Goal: Share content: Share content

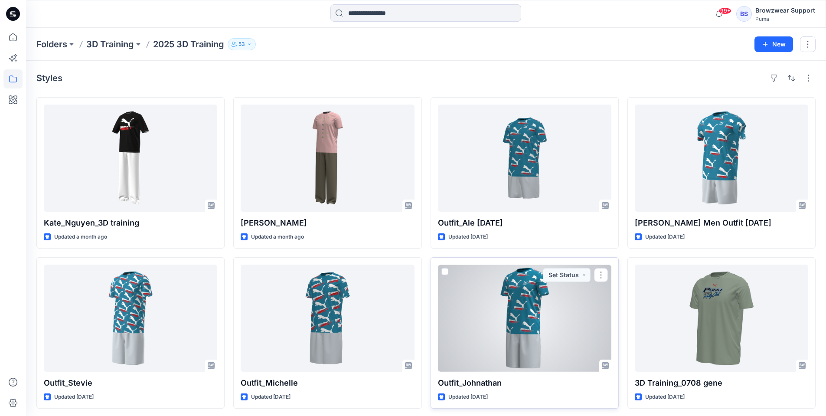
click at [517, 340] on div at bounding box center [524, 318] width 173 height 107
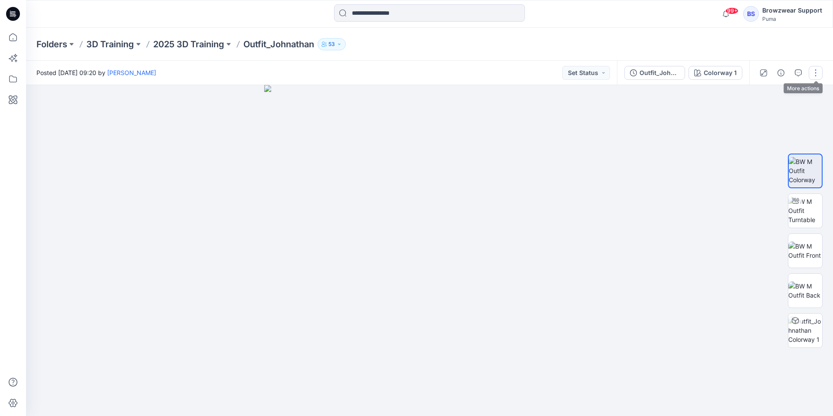
click at [814, 72] on button "button" at bounding box center [815, 73] width 14 height 14
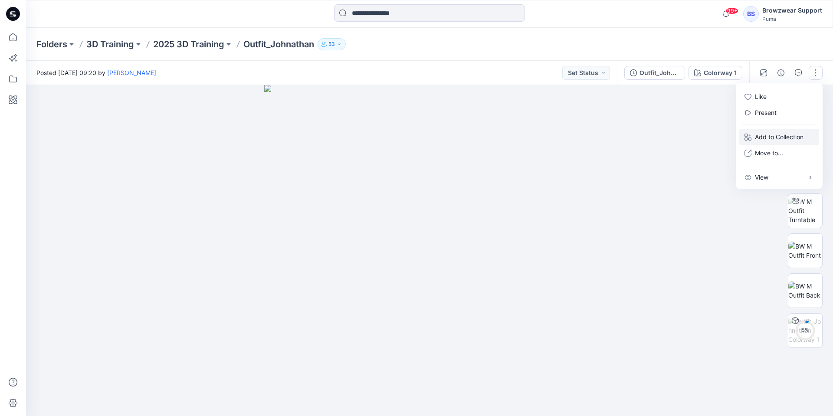
click at [779, 134] on p "Add to Collection" at bounding box center [779, 136] width 49 height 9
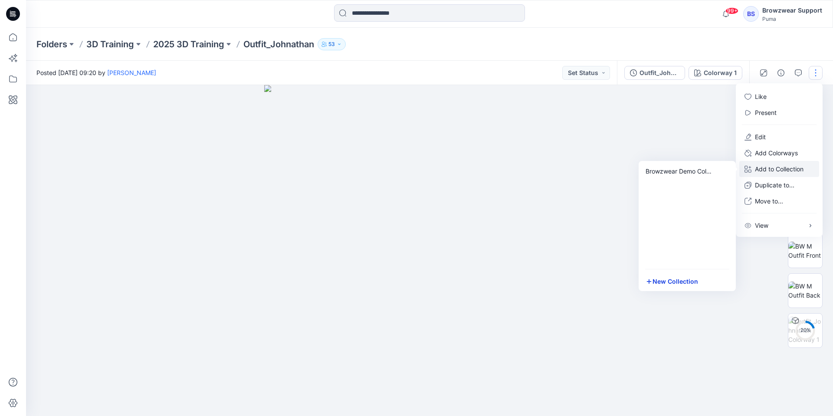
click at [673, 283] on button "New Collection" at bounding box center [687, 281] width 94 height 16
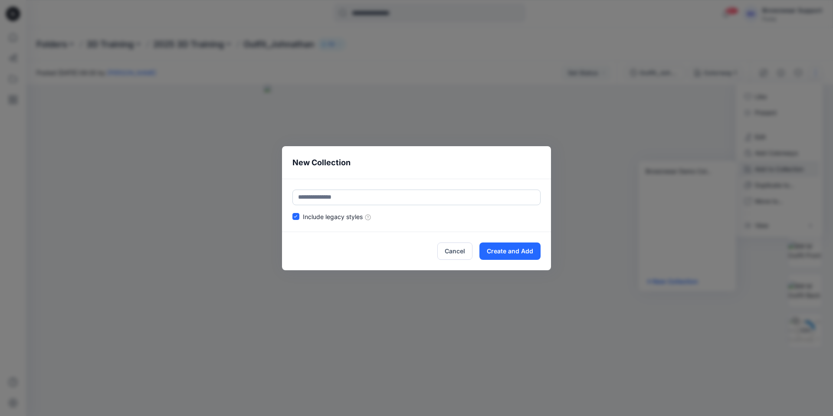
click at [391, 199] on input "text" at bounding box center [416, 198] width 248 height 16
type input "**********"
click at [530, 255] on button "Create and Add" at bounding box center [509, 250] width 61 height 17
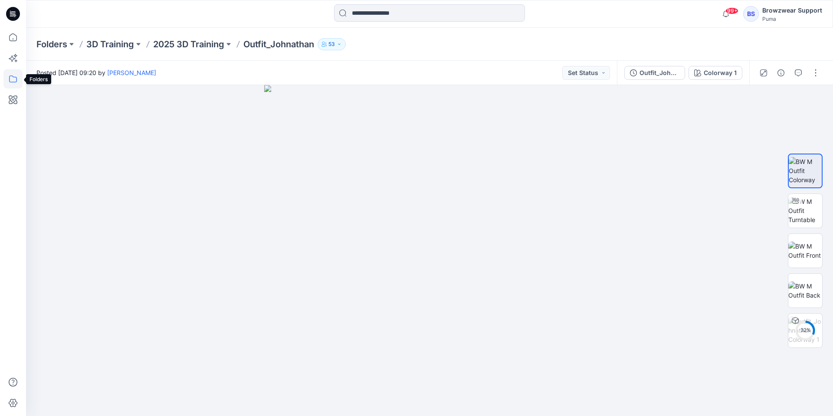
click at [13, 76] on icon at bounding box center [12, 78] width 19 height 19
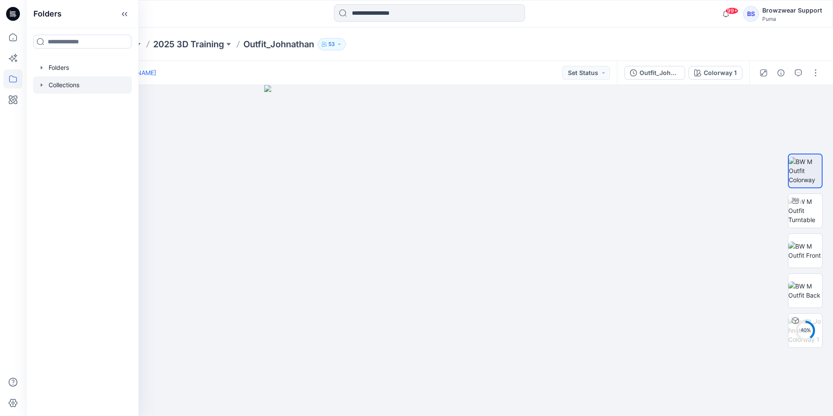
click at [65, 79] on div at bounding box center [82, 84] width 99 height 17
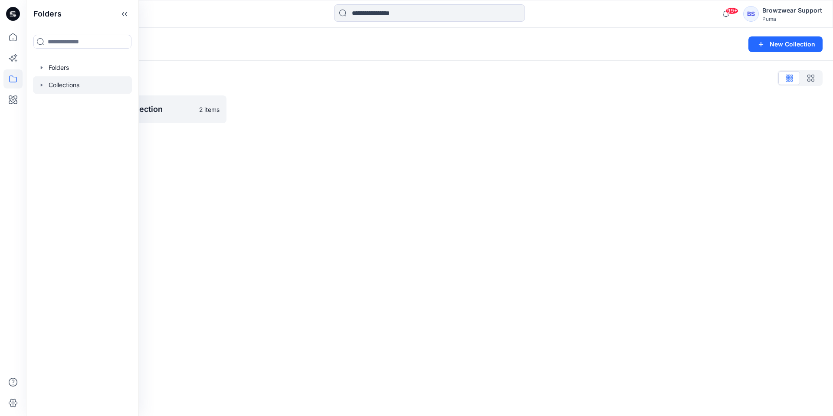
click at [207, 165] on div "Collections New Collection Collections List Browzwear Demo Collection 2 items" at bounding box center [429, 222] width 807 height 388
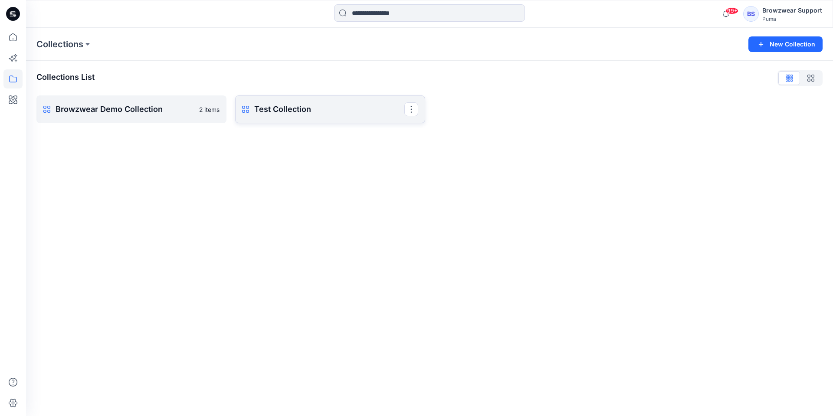
click at [276, 108] on p "Test Collection" at bounding box center [329, 109] width 150 height 12
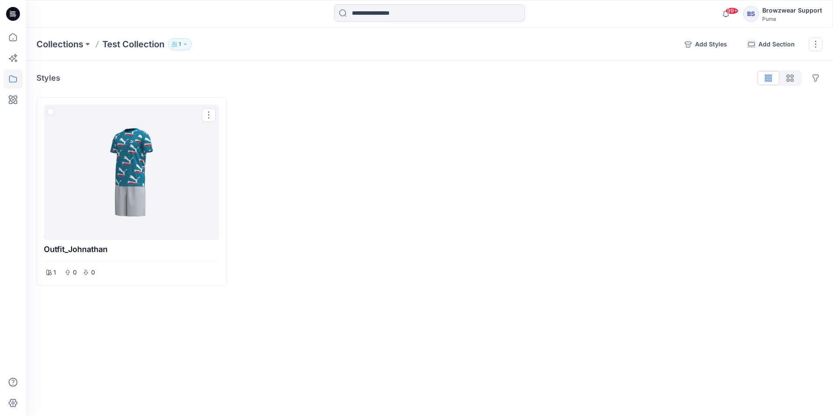
click at [144, 210] on div at bounding box center [131, 172] width 168 height 128
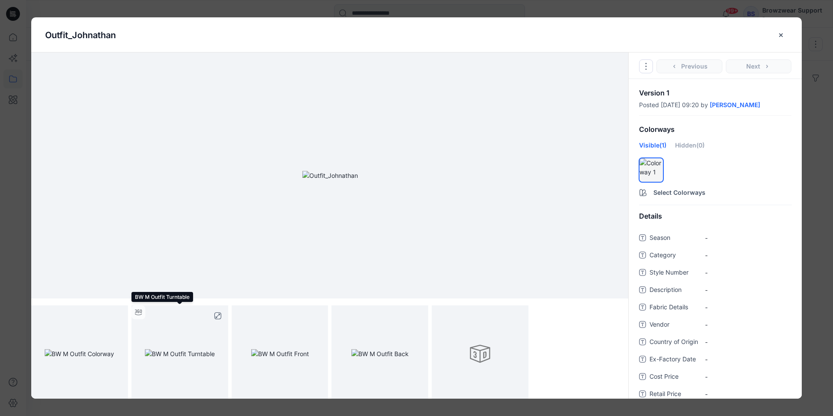
click at [178, 356] on img at bounding box center [180, 353] width 70 height 9
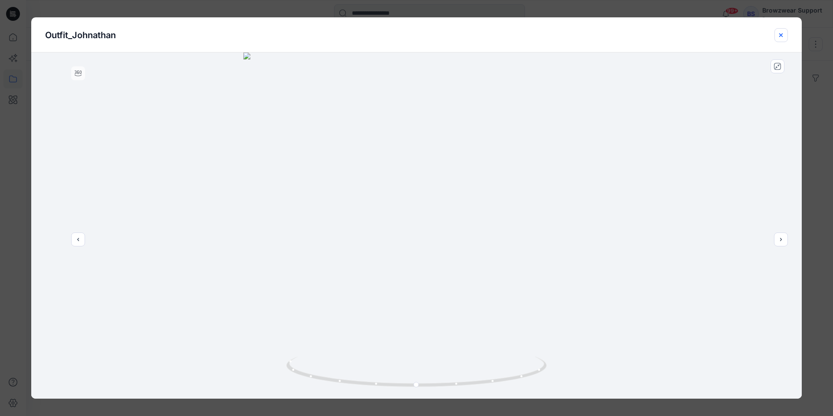
click at [780, 40] on button "close-btn" at bounding box center [780, 35] width 13 height 14
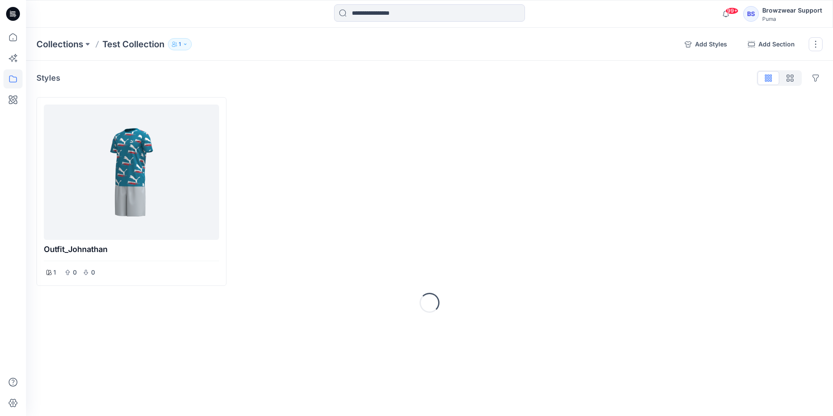
click at [185, 46] on icon "button" at bounding box center [185, 44] width 5 height 5
click at [288, 73] on icon "button" at bounding box center [284, 70] width 7 height 7
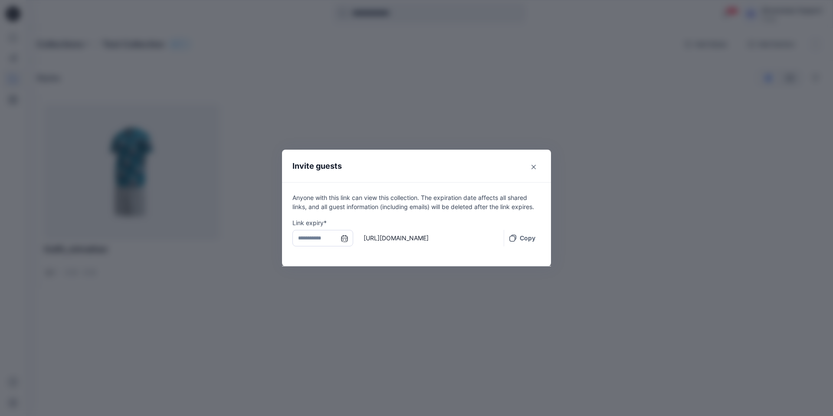
click at [345, 240] on input "text" at bounding box center [322, 238] width 61 height 16
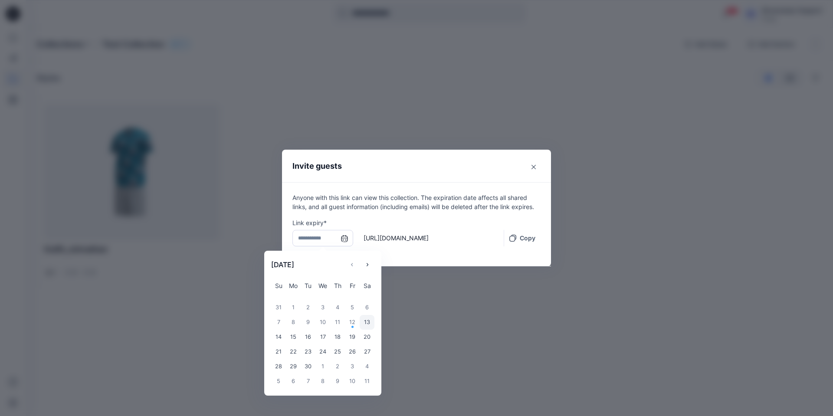
click at [365, 323] on div "13" at bounding box center [367, 322] width 15 height 15
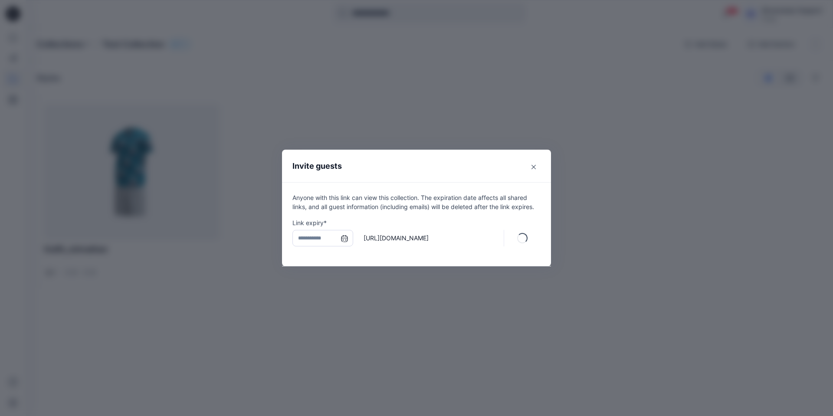
type input "**********"
click at [525, 237] on p "Copy" at bounding box center [528, 237] width 16 height 9
drag, startPoint x: 458, startPoint y: 238, endPoint x: 611, endPoint y: 236, distance: 153.1
click at [611, 236] on div "**********" at bounding box center [416, 208] width 833 height 416
click at [534, 166] on icon "Close" at bounding box center [533, 167] width 4 height 4
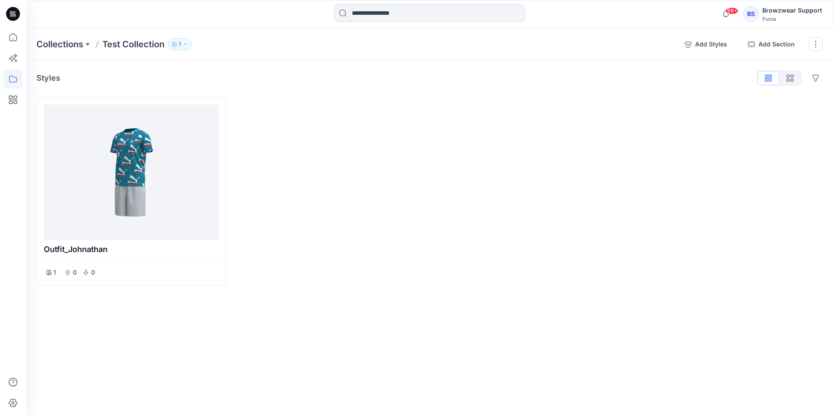
click at [180, 48] on p "1" at bounding box center [180, 44] width 2 height 10
click at [284, 72] on icon "button" at bounding box center [284, 70] width 7 height 7
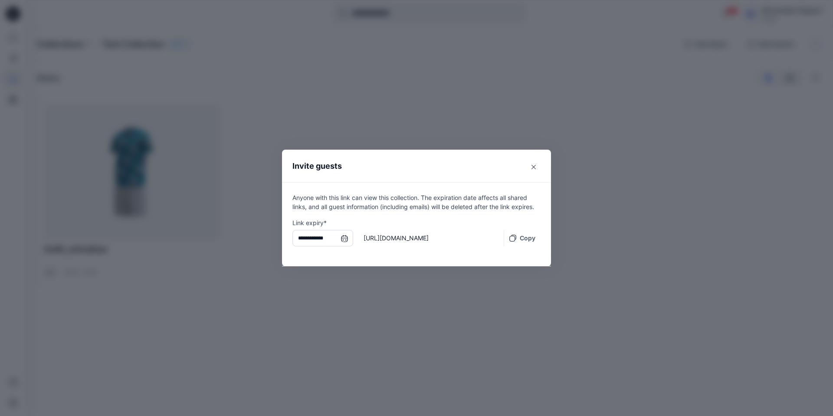
drag, startPoint x: 418, startPoint y: 235, endPoint x: 574, endPoint y: 239, distance: 155.7
click at [574, 240] on div "**********" at bounding box center [416, 208] width 833 height 416
click at [428, 240] on p "[URL][DOMAIN_NAME]" at bounding box center [430, 237] width 135 height 9
click at [523, 237] on p "Copy" at bounding box center [528, 237] width 16 height 9
click at [535, 164] on button "Close" at bounding box center [533, 167] width 14 height 14
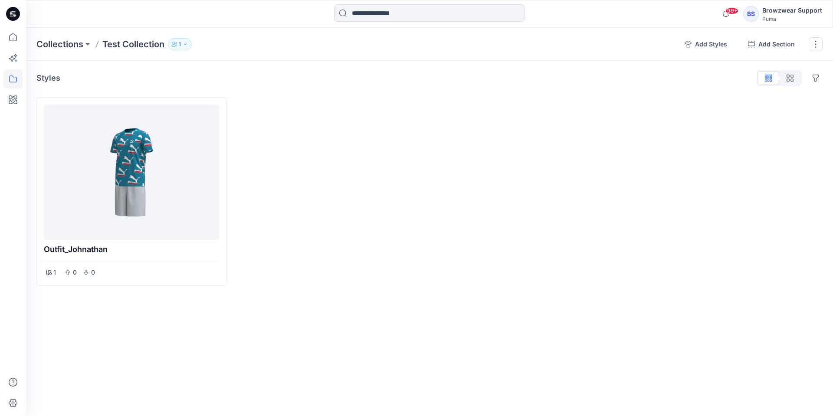
click at [459, 143] on div at bounding box center [529, 191] width 190 height 189
click at [11, 78] on icon at bounding box center [12, 78] width 19 height 19
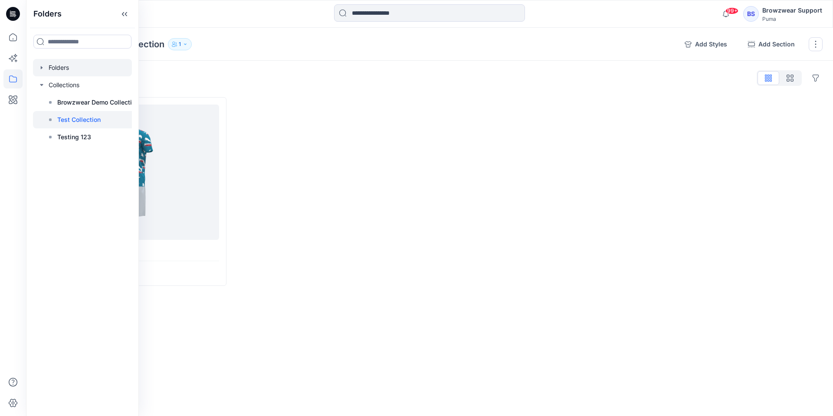
click at [68, 70] on div at bounding box center [82, 67] width 99 height 17
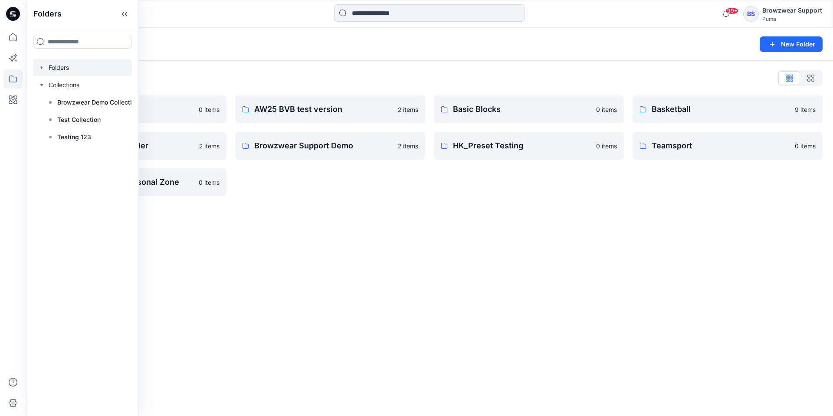
click at [358, 242] on div "Folders New Folder Folders List 3D Training 0 items Browzwear Demo Folder 2 ite…" at bounding box center [429, 222] width 807 height 388
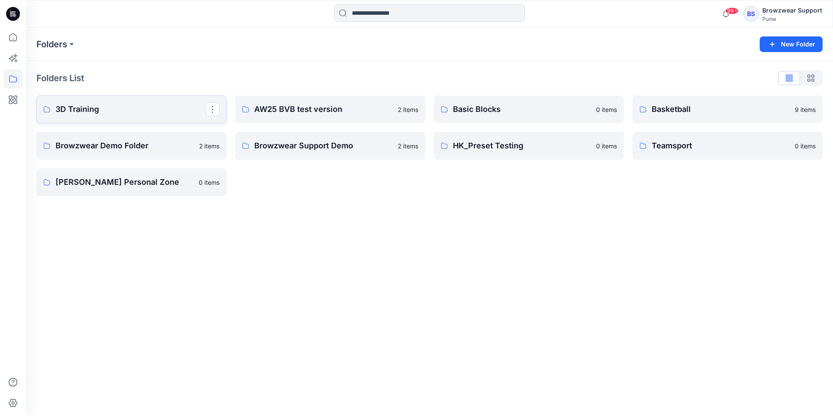
click at [142, 114] on p "3D Training" at bounding box center [131, 109] width 150 height 12
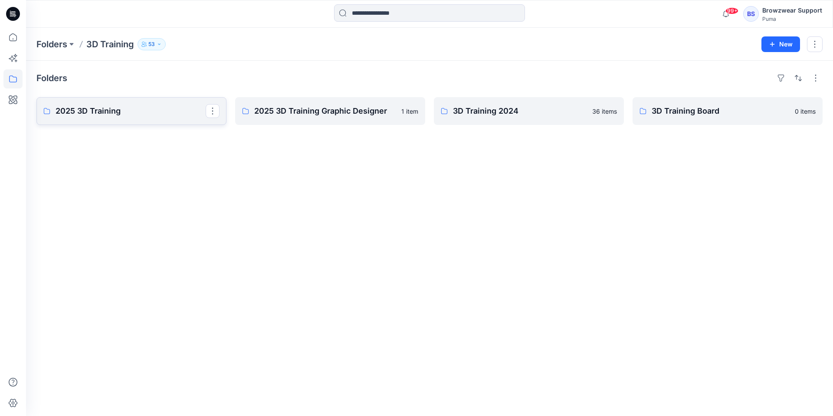
click at [156, 118] on link "2025 3D Training" at bounding box center [131, 111] width 190 height 28
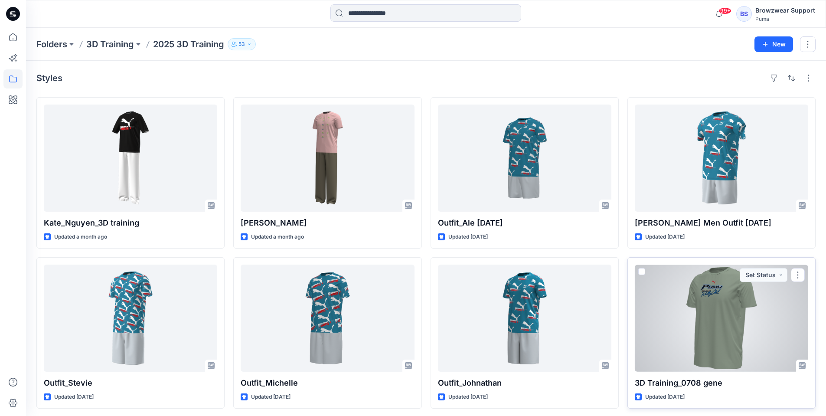
click at [700, 312] on div at bounding box center [721, 318] width 173 height 107
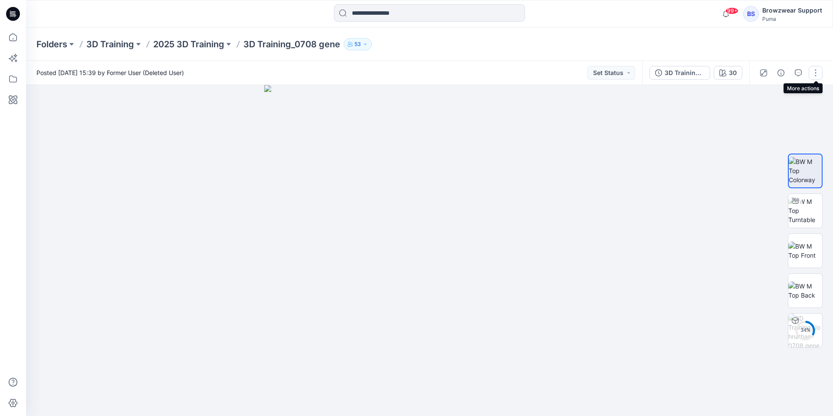
click at [817, 74] on button "button" at bounding box center [815, 73] width 14 height 14
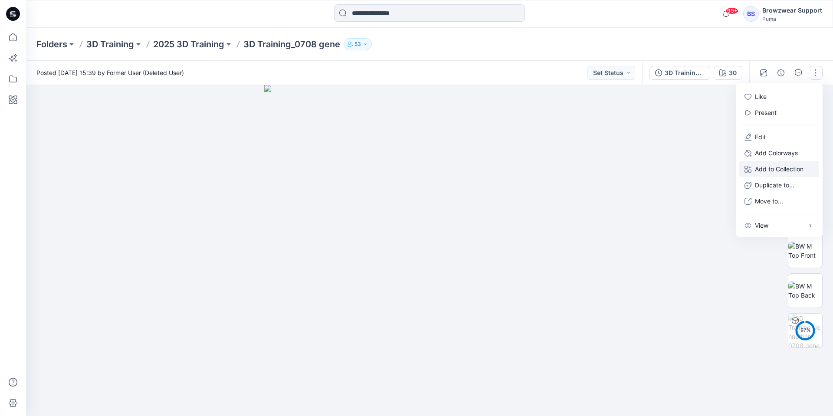
click at [770, 169] on p "Add to Collection" at bounding box center [779, 168] width 49 height 9
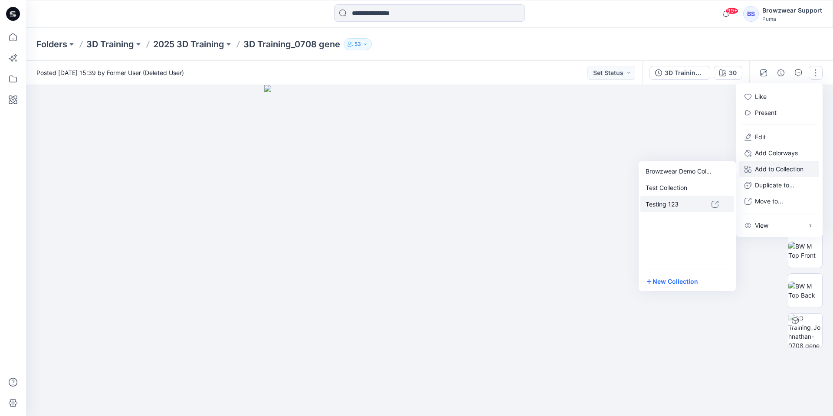
click at [657, 206] on p "Testing 123" at bounding box center [678, 203] width 66 height 9
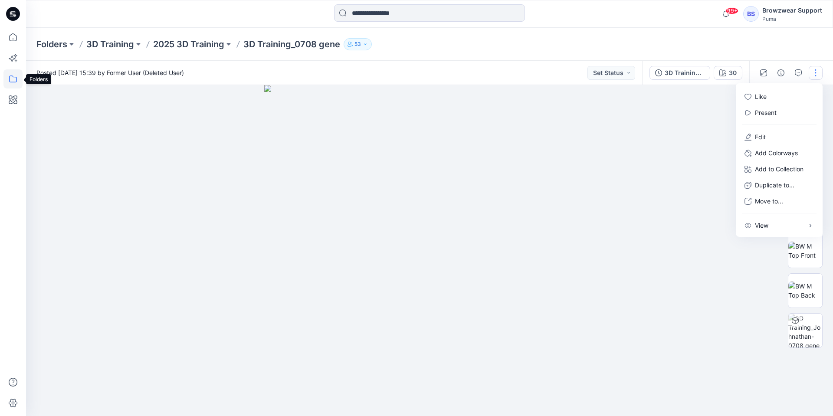
click at [17, 77] on icon at bounding box center [12, 78] width 19 height 19
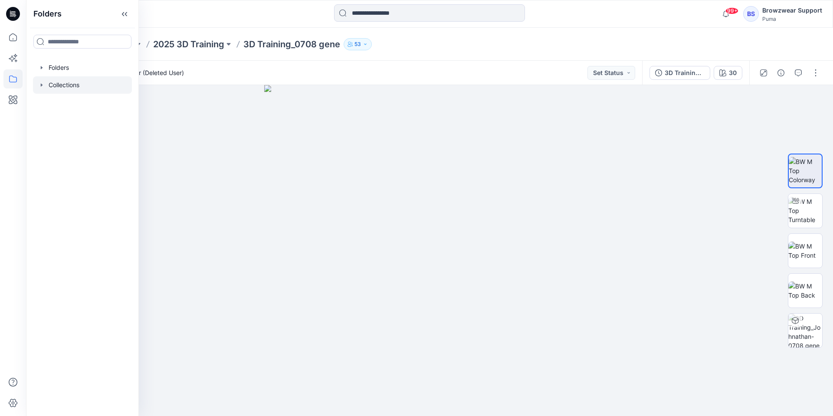
click at [66, 84] on div at bounding box center [82, 84] width 99 height 17
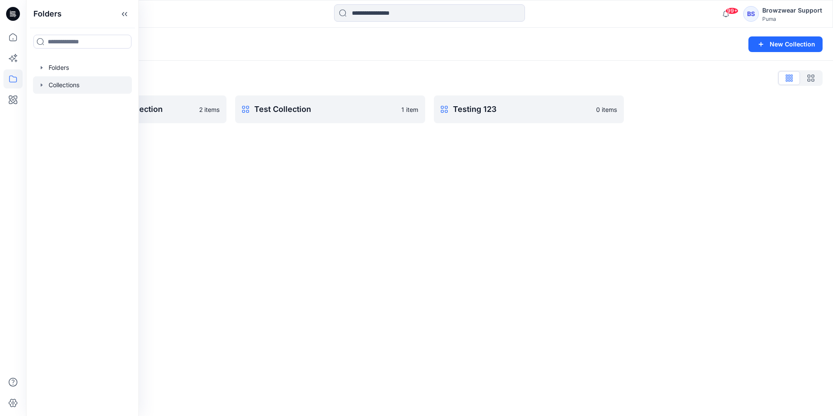
click at [382, 214] on div "Collections New Collection Collections List Browzwear Demo Collection 2 items T…" at bounding box center [429, 222] width 807 height 388
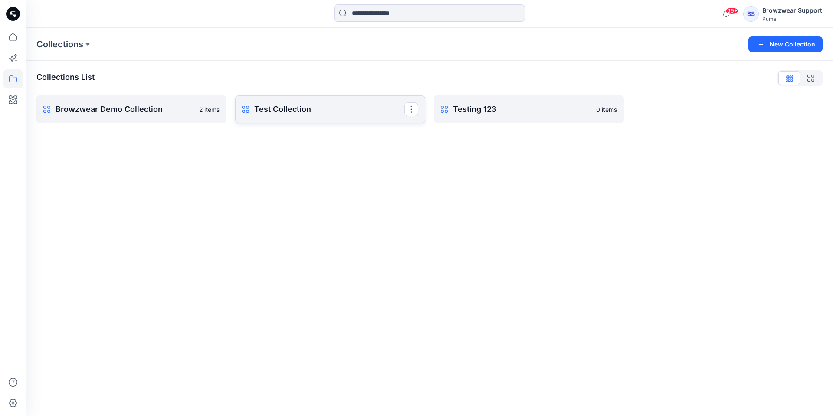
click at [321, 110] on p "Test Collection" at bounding box center [329, 109] width 150 height 12
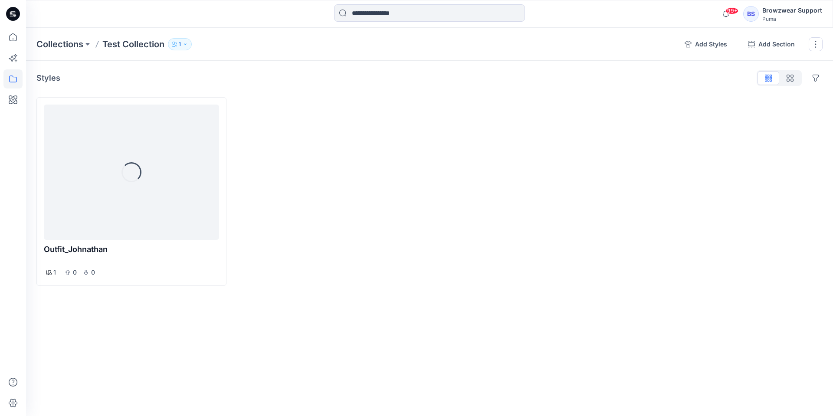
click at [186, 45] on icon "button" at bounding box center [185, 44] width 5 height 5
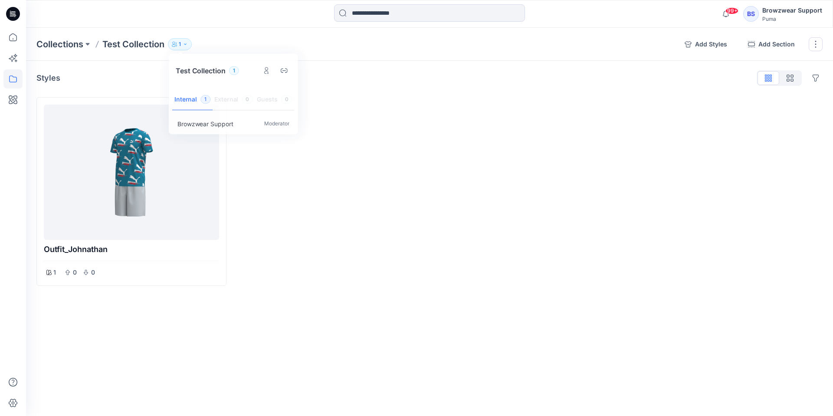
click at [360, 131] on div at bounding box center [330, 191] width 190 height 189
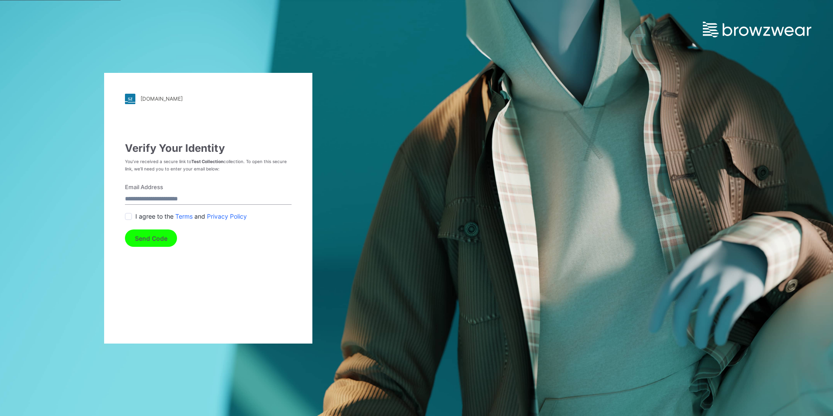
click at [186, 196] on input "Email Address" at bounding box center [208, 199] width 167 height 12
type input "**********"
click at [127, 212] on div "I agree to the Terms and Privacy Policy" at bounding box center [208, 216] width 167 height 9
click at [129, 216] on span at bounding box center [128, 216] width 7 height 7
click at [146, 237] on button "Send Code" at bounding box center [151, 237] width 52 height 17
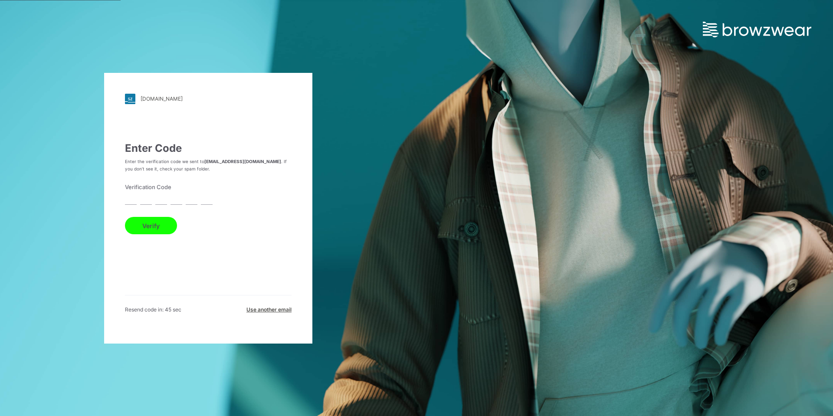
click at [131, 198] on input "text" at bounding box center [131, 199] width 12 height 12
type input "*"
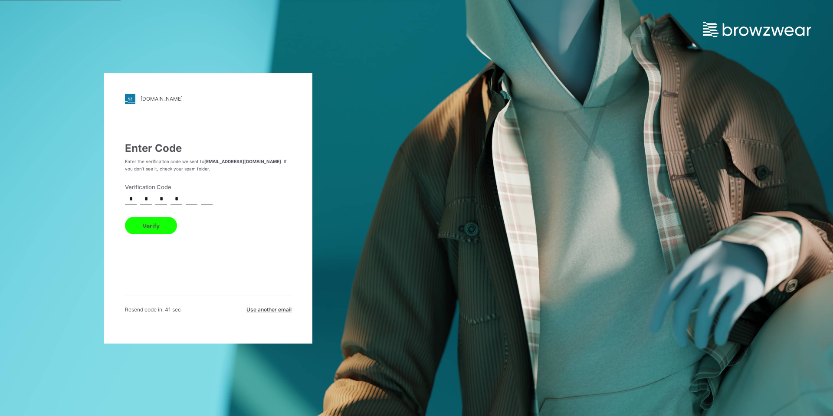
type input "*"
click at [147, 223] on button "Verify" at bounding box center [151, 225] width 52 height 17
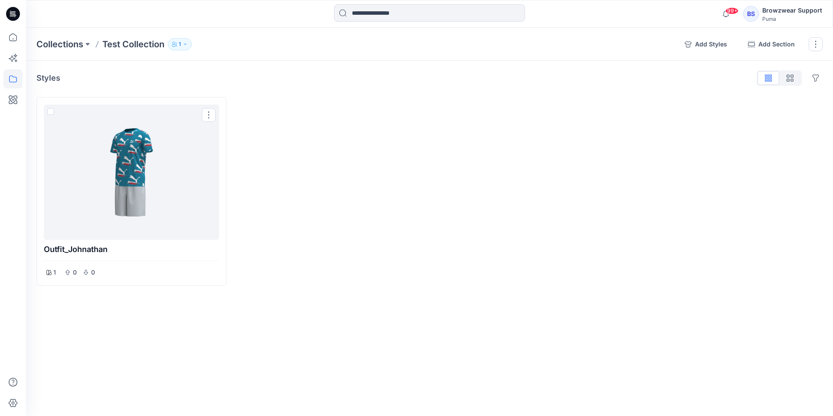
click at [184, 207] on div at bounding box center [131, 172] width 168 height 128
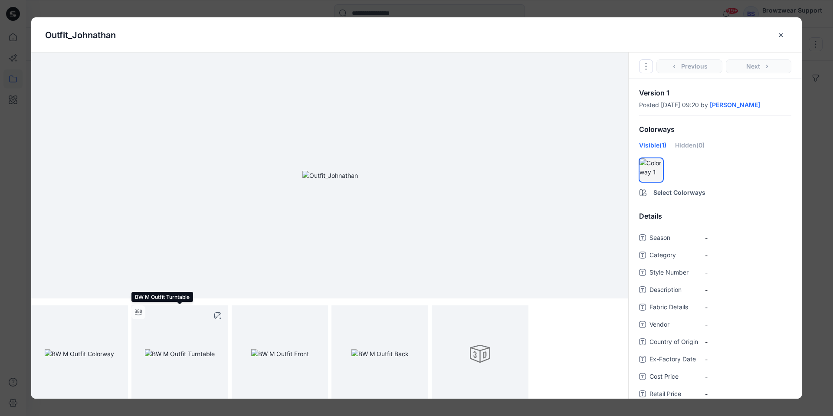
click at [175, 349] on img at bounding box center [180, 353] width 70 height 9
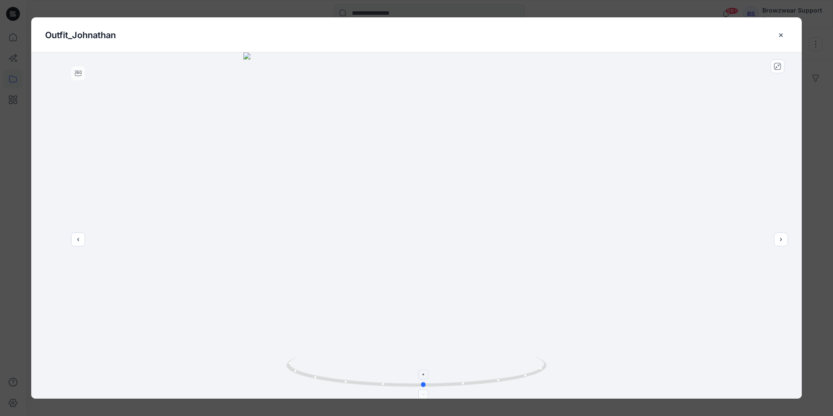
drag, startPoint x: 429, startPoint y: 389, endPoint x: 436, endPoint y: 378, distance: 13.1
click at [436, 378] on div at bounding box center [416, 225] width 770 height 346
click at [781, 36] on icon "close-btn" at bounding box center [780, 35] width 7 height 7
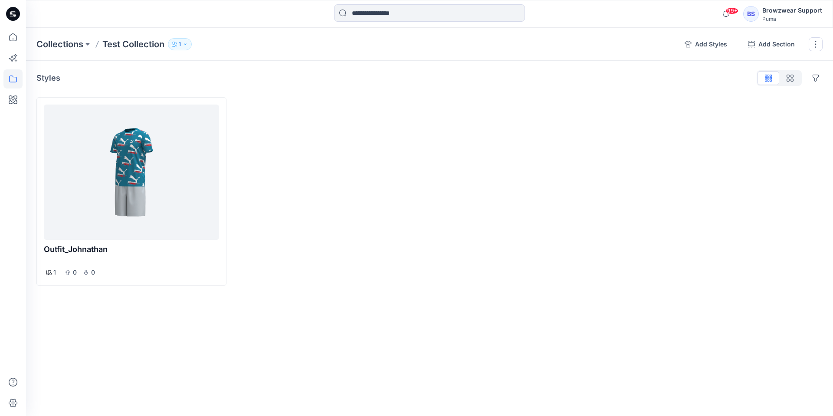
click at [607, 150] on div at bounding box center [529, 191] width 190 height 189
click at [16, 80] on icon at bounding box center [12, 78] width 19 height 19
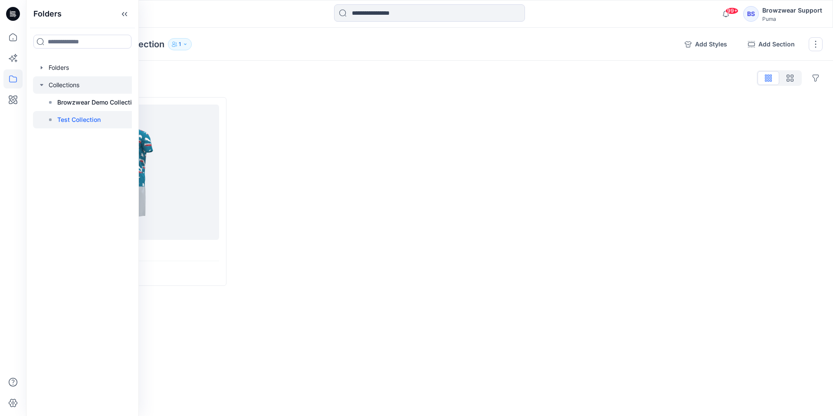
click at [70, 86] on div at bounding box center [88, 84] width 111 height 17
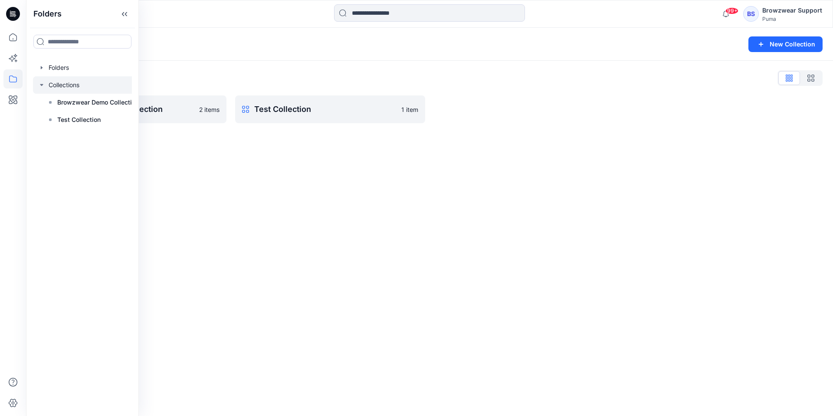
click at [337, 208] on div "Collections New Collection Collections List Browzwear Demo Collection 2 items T…" at bounding box center [429, 222] width 807 height 388
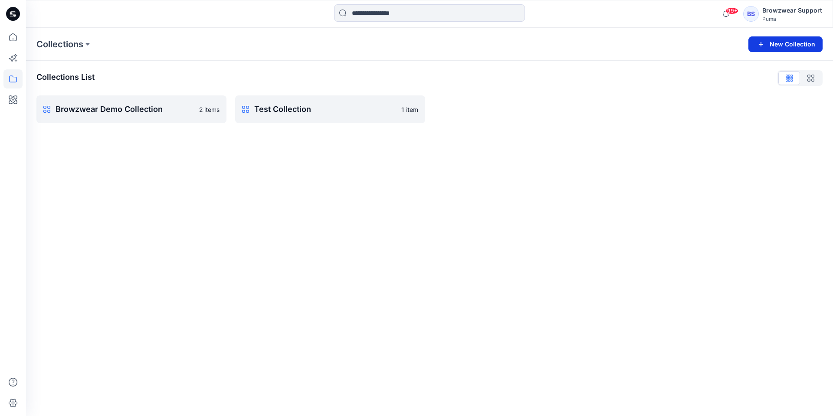
click at [775, 43] on button "New Collection" at bounding box center [785, 44] width 74 height 16
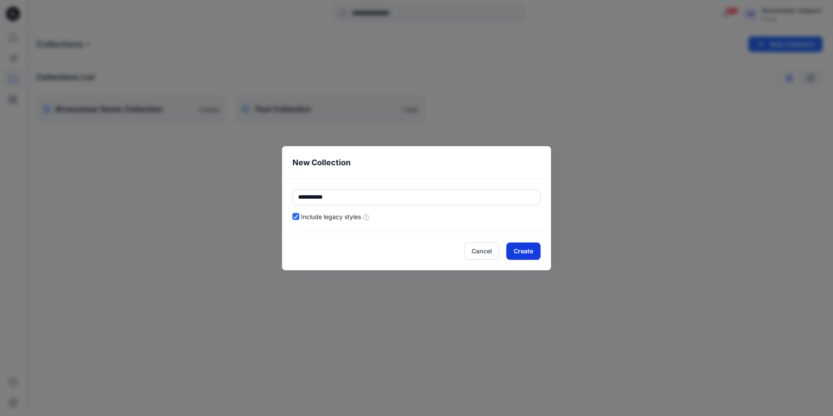
type input "**********"
click at [517, 245] on button "Create" at bounding box center [523, 250] width 34 height 17
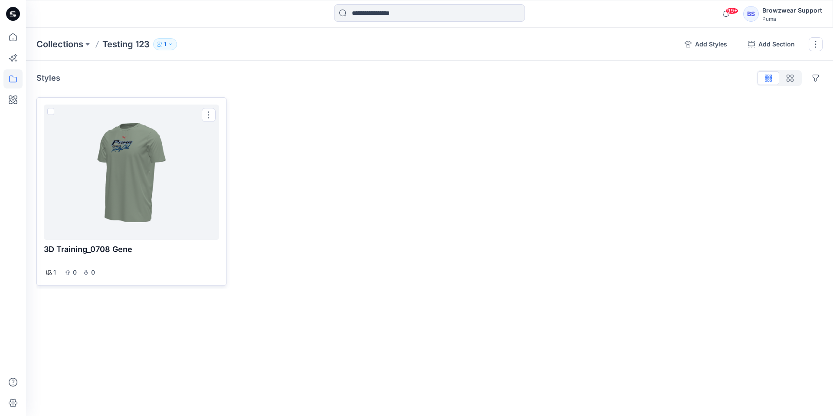
click at [186, 219] on div at bounding box center [131, 172] width 168 height 128
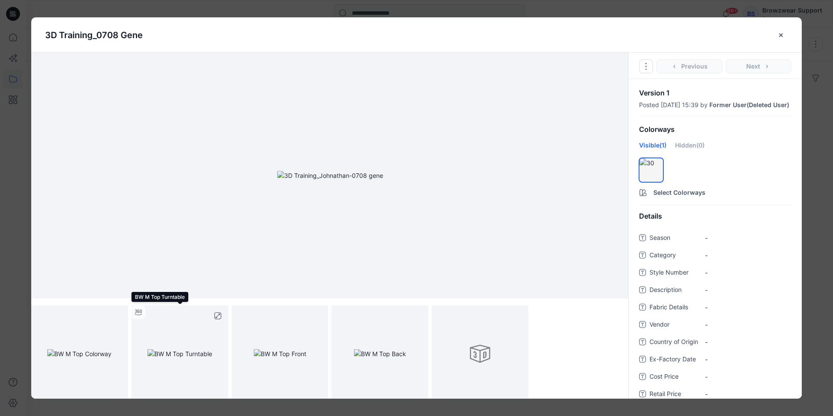
click at [167, 349] on img at bounding box center [179, 353] width 65 height 9
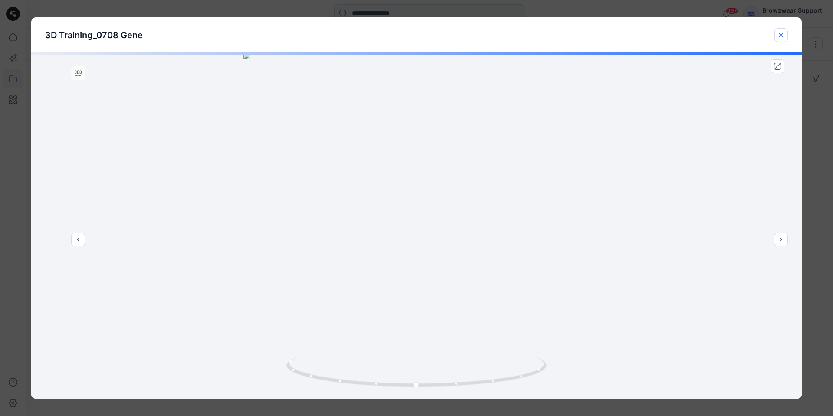
click at [780, 36] on icon "close-btn" at bounding box center [780, 35] width 7 height 7
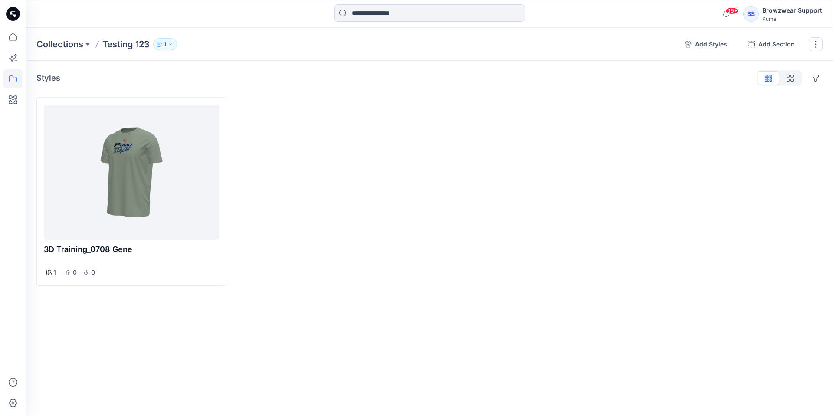
click at [167, 44] on button "1" at bounding box center [165, 44] width 24 height 12
click at [271, 70] on icon "button" at bounding box center [270, 70] width 7 height 7
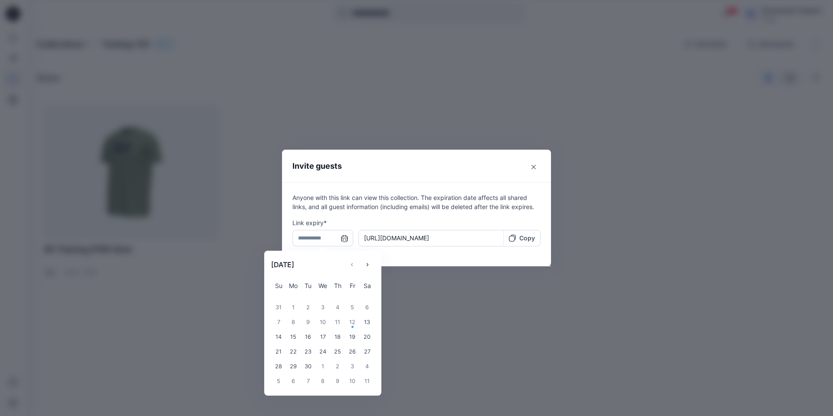
click at [342, 239] on input "text" at bounding box center [322, 238] width 61 height 16
click at [307, 367] on div "30" at bounding box center [308, 366] width 15 height 15
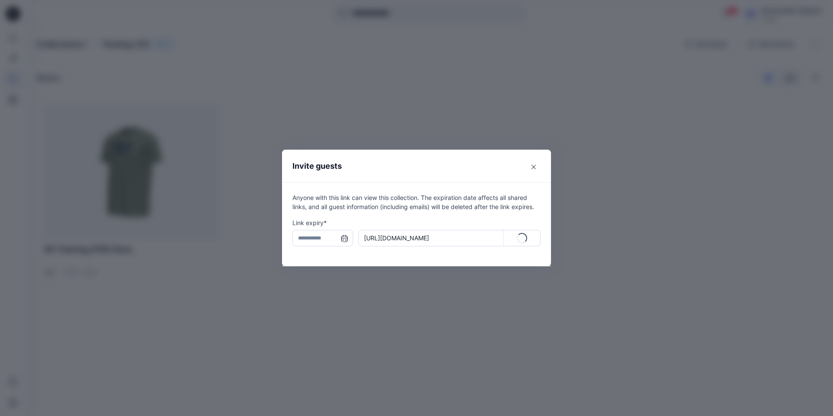
type input "**********"
click at [520, 239] on p "Copy" at bounding box center [527, 237] width 16 height 9
click at [535, 167] on icon "Close" at bounding box center [533, 167] width 4 height 4
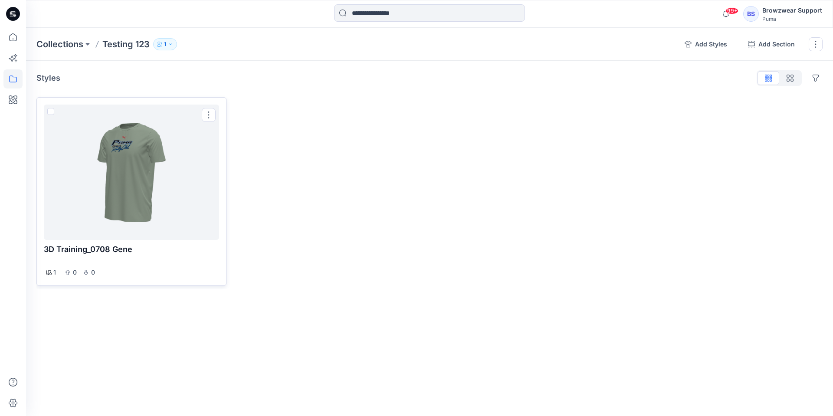
click at [131, 193] on div at bounding box center [131, 172] width 168 height 128
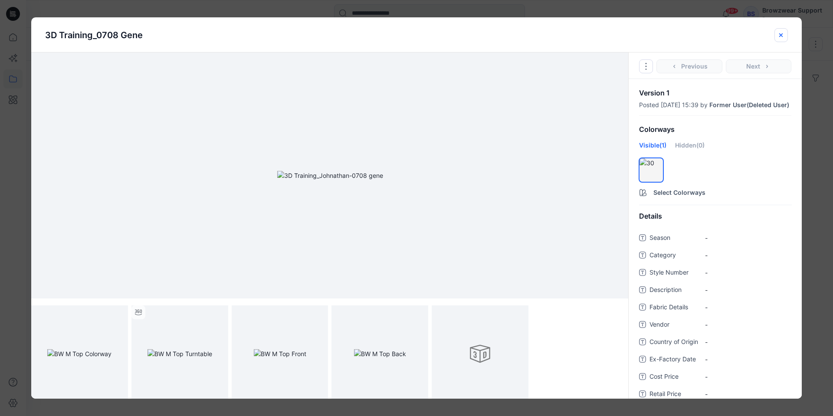
click at [781, 36] on icon "close-btn" at bounding box center [780, 34] width 3 height 3
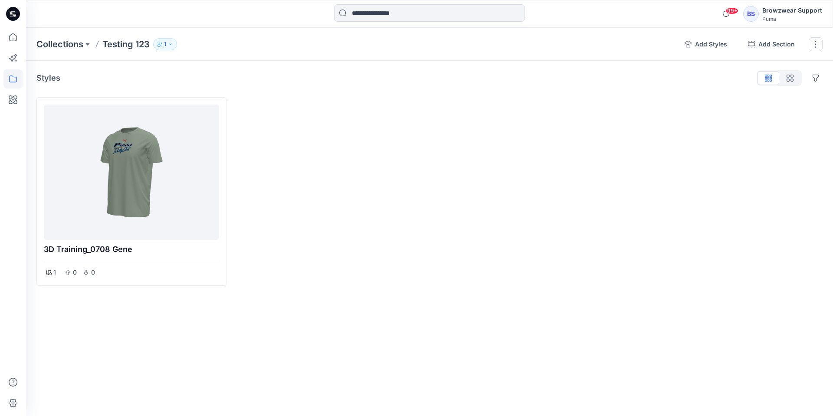
click at [170, 42] on icon "button" at bounding box center [170, 44] width 5 height 5
click at [814, 43] on button "button" at bounding box center [815, 44] width 14 height 14
click at [758, 122] on button "Delete Collection" at bounding box center [774, 124] width 94 height 16
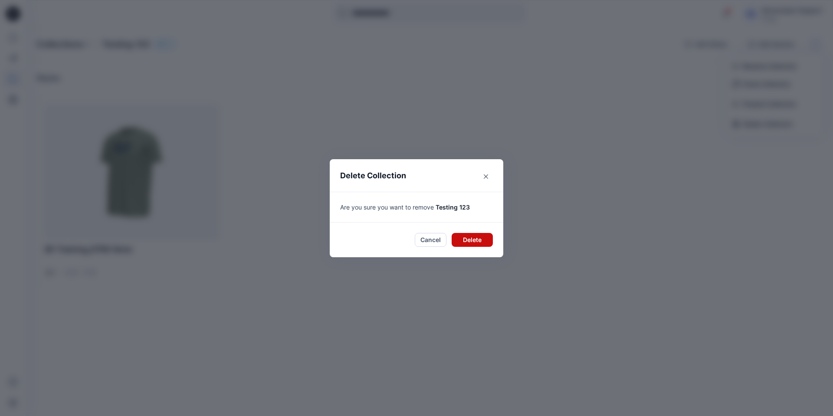
click at [480, 242] on button "Delete" at bounding box center [471, 240] width 41 height 14
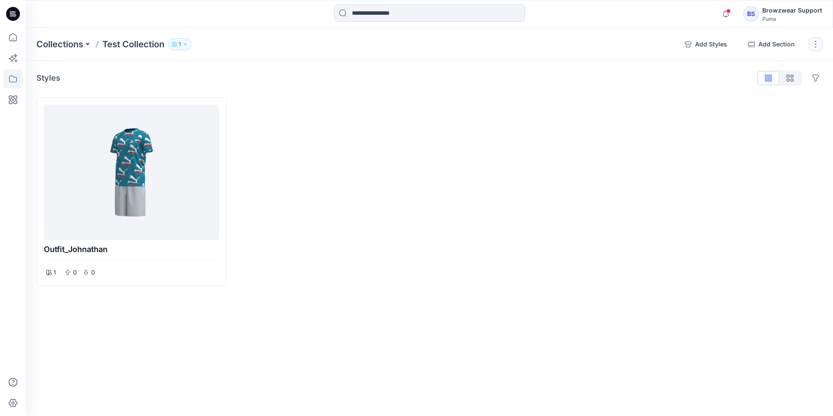
click at [814, 46] on button "button" at bounding box center [815, 44] width 14 height 14
click at [764, 125] on button "Delete Collection" at bounding box center [774, 124] width 94 height 16
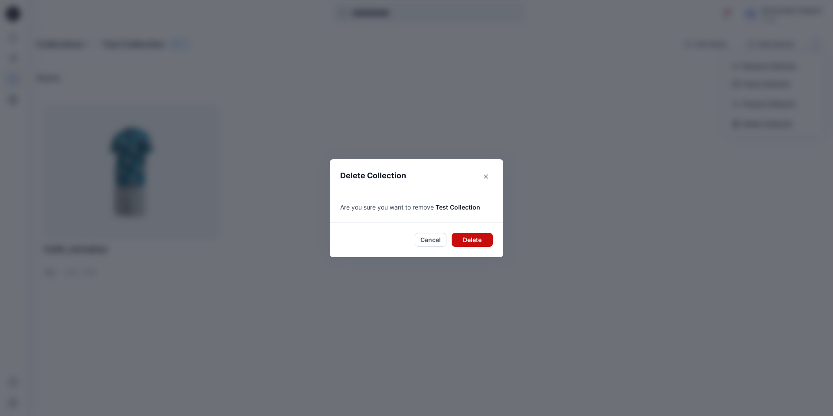
click at [471, 242] on button "Delete" at bounding box center [471, 240] width 41 height 14
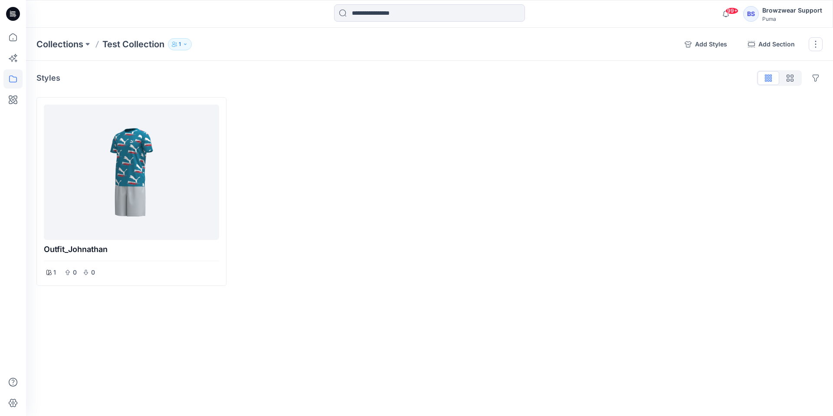
click at [187, 45] on icon "button" at bounding box center [185, 44] width 5 height 5
click at [279, 98] on button "Guests 2" at bounding box center [275, 100] width 40 height 22
click at [728, 11] on span "99+" at bounding box center [731, 10] width 13 height 7
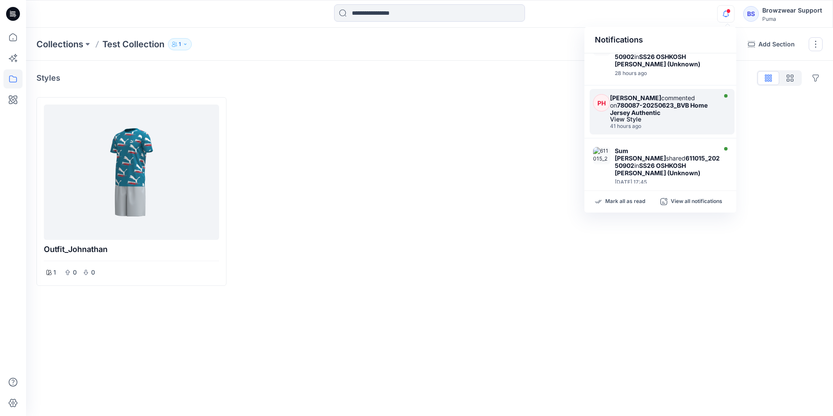
scroll to position [173, 0]
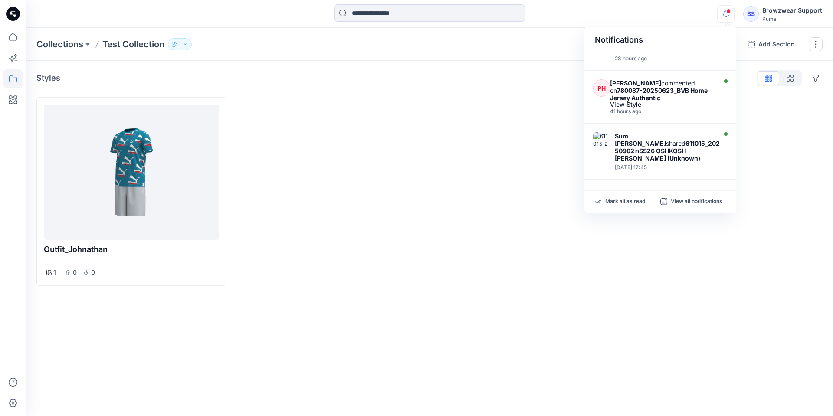
click at [439, 174] on div at bounding box center [529, 191] width 190 height 189
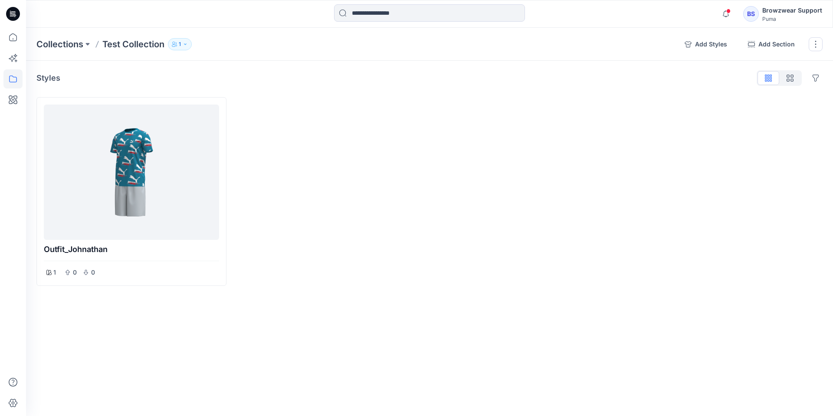
click at [179, 47] on button "1" at bounding box center [180, 44] width 24 height 12
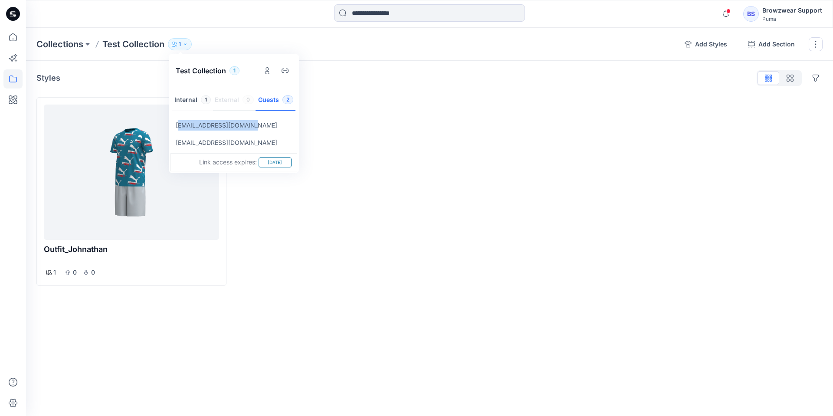
drag, startPoint x: 242, startPoint y: 127, endPoint x: 178, endPoint y: 127, distance: 63.7
click at [178, 127] on div "[EMAIL_ADDRESS][DOMAIN_NAME]" at bounding box center [233, 125] width 127 height 17
click at [219, 130] on p "[EMAIL_ADDRESS][DOMAIN_NAME]" at bounding box center [226, 125] width 101 height 10
drag, startPoint x: 207, startPoint y: 162, endPoint x: 250, endPoint y: 163, distance: 43.4
click at [250, 163] on p "Link access expires:" at bounding box center [228, 162] width 58 height 10
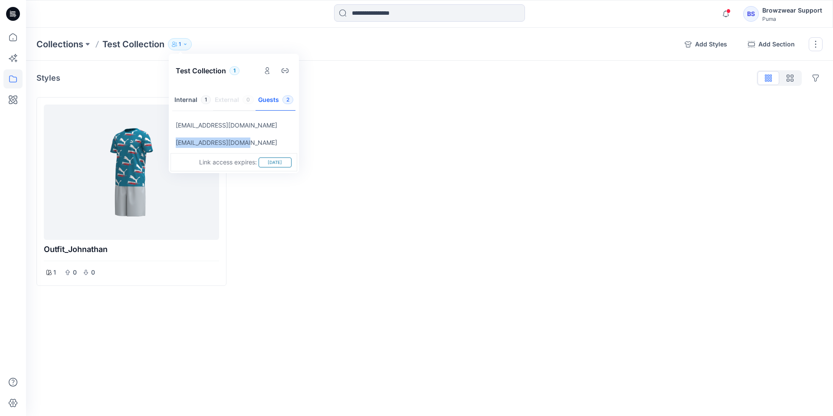
drag, startPoint x: 247, startPoint y: 140, endPoint x: 176, endPoint y: 136, distance: 71.7
click at [176, 136] on div "[EMAIL_ADDRESS][DOMAIN_NAME]" at bounding box center [233, 142] width 127 height 17
click at [263, 124] on div "[EMAIL_ADDRESS][DOMAIN_NAME]" at bounding box center [233, 125] width 127 height 17
drag, startPoint x: 270, startPoint y: 125, endPoint x: 191, endPoint y: 124, distance: 78.9
click at [189, 123] on div "[EMAIL_ADDRESS][DOMAIN_NAME]" at bounding box center [233, 125] width 127 height 17
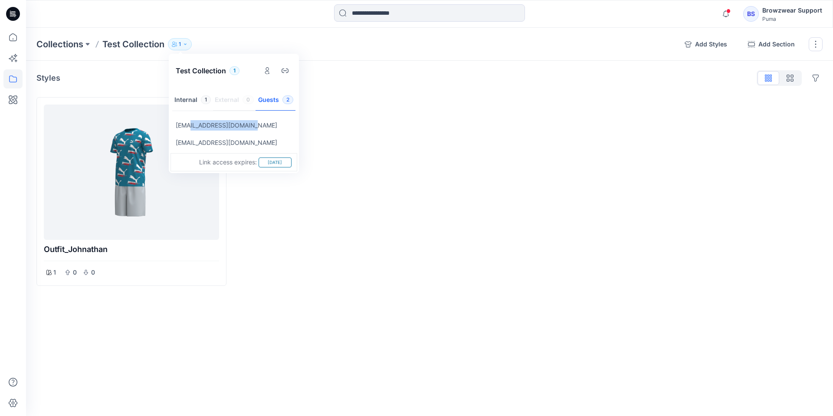
click at [225, 128] on p "[EMAIL_ADDRESS][DOMAIN_NAME]" at bounding box center [226, 125] width 101 height 10
click at [732, 16] on icon "button" at bounding box center [725, 13] width 16 height 17
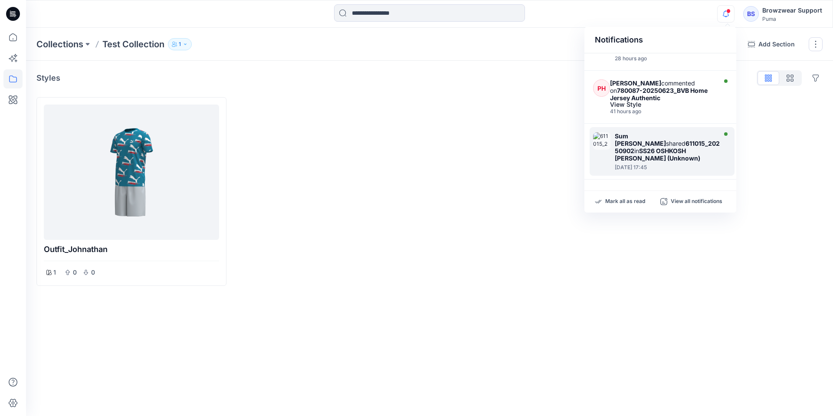
scroll to position [0, 0]
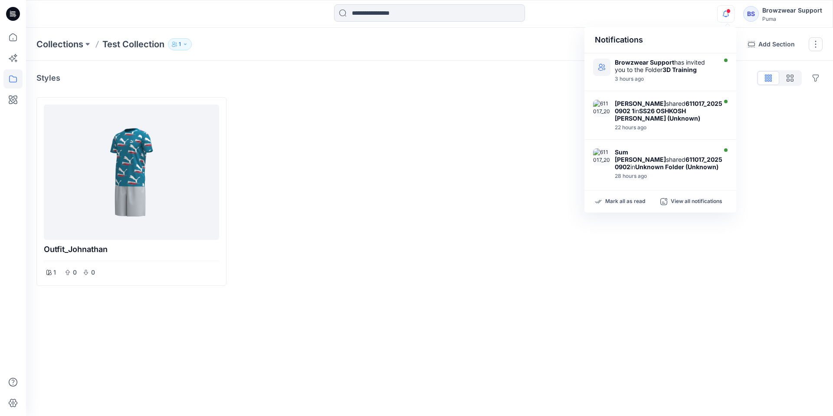
click at [474, 176] on div at bounding box center [529, 191] width 190 height 189
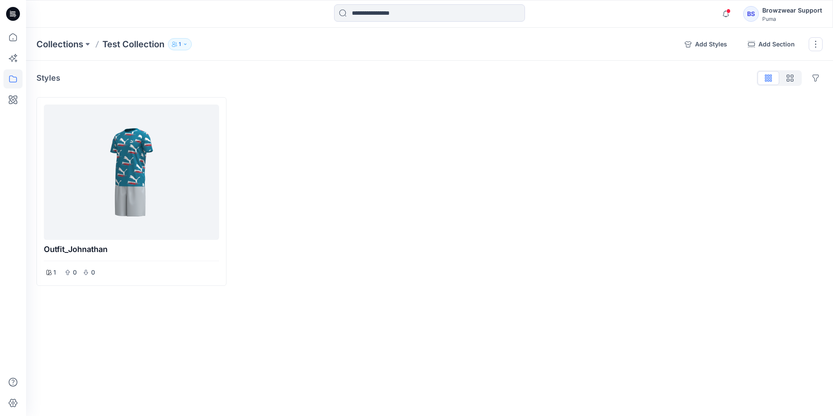
click at [183, 43] on button "1" at bounding box center [180, 44] width 24 height 12
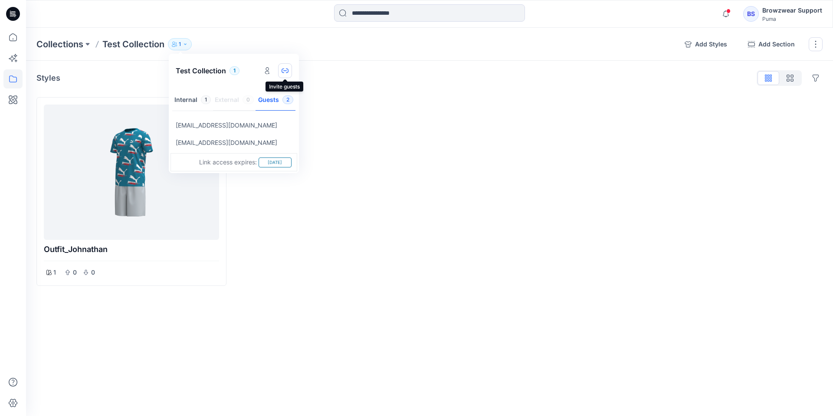
click at [286, 71] on icon "button" at bounding box center [284, 70] width 7 height 7
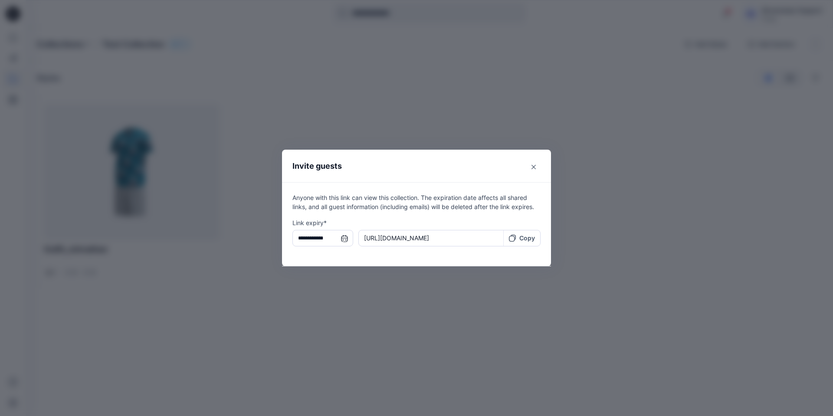
click at [517, 242] on div "Copy" at bounding box center [522, 237] width 26 height 9
click at [534, 165] on icon "Close" at bounding box center [533, 167] width 4 height 4
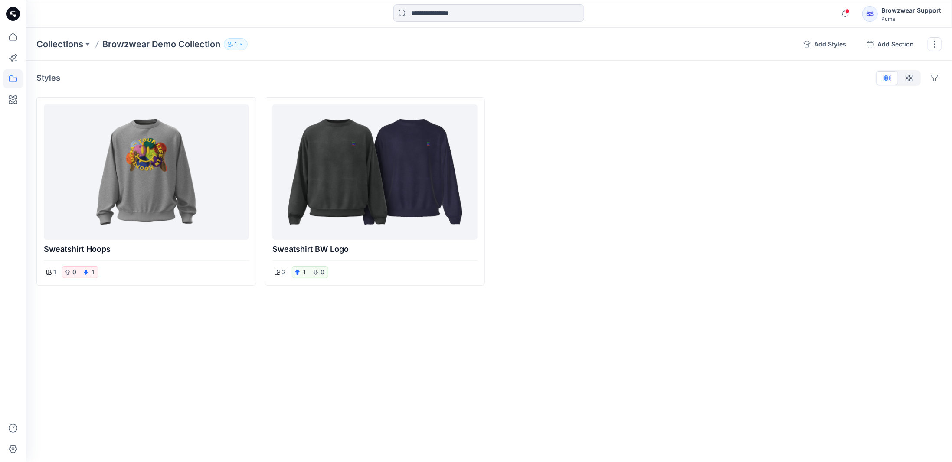
click at [288, 366] on div "Collections Browzwear Demo Collection 1 Add Styles Add Section Rename Collectio…" at bounding box center [489, 245] width 926 height 435
click at [16, 78] on icon at bounding box center [12, 78] width 19 height 19
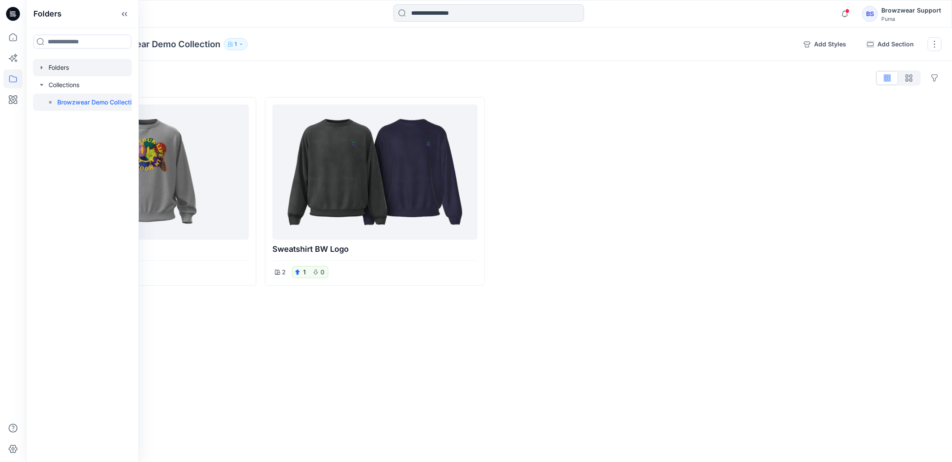
click at [71, 71] on div at bounding box center [82, 67] width 99 height 17
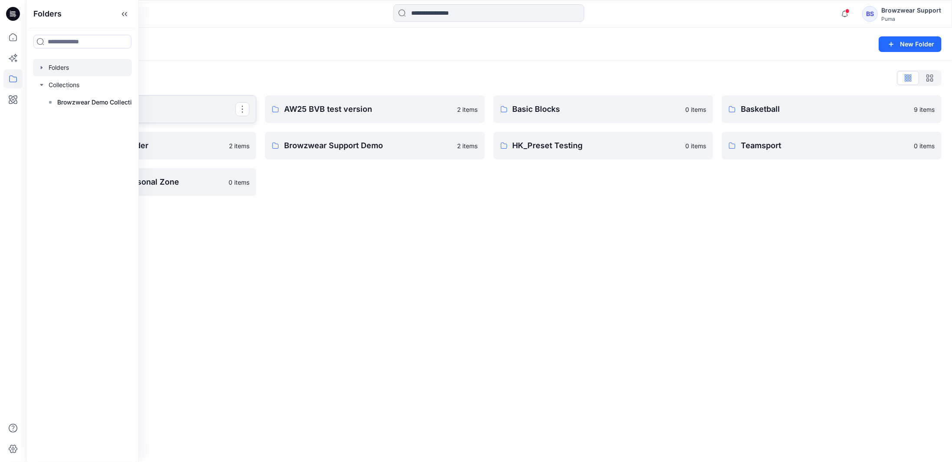
click at [186, 112] on p "3D Training" at bounding box center [146, 109] width 180 height 12
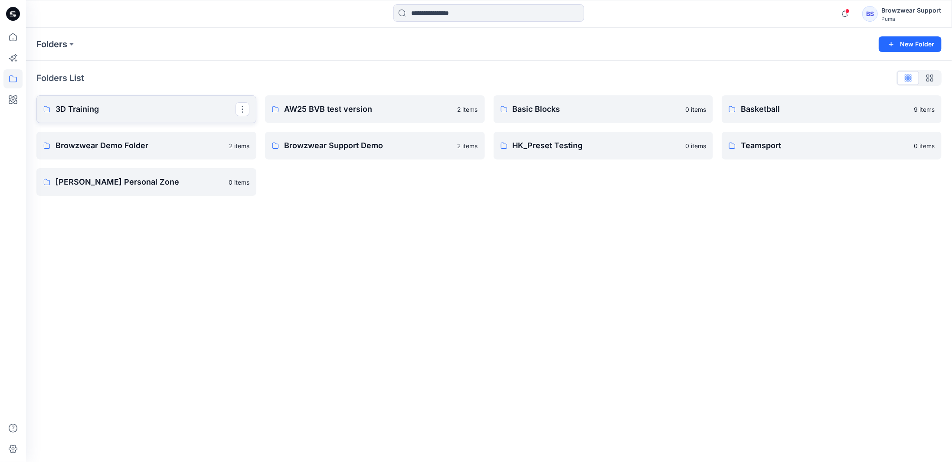
click at [106, 105] on p "3D Training" at bounding box center [146, 109] width 180 height 12
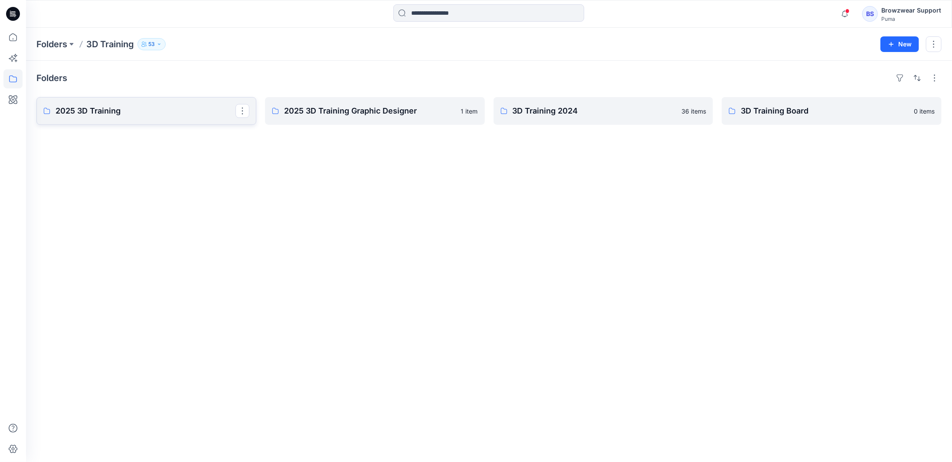
click at [125, 109] on p "2025 3D Training" at bounding box center [146, 111] width 180 height 12
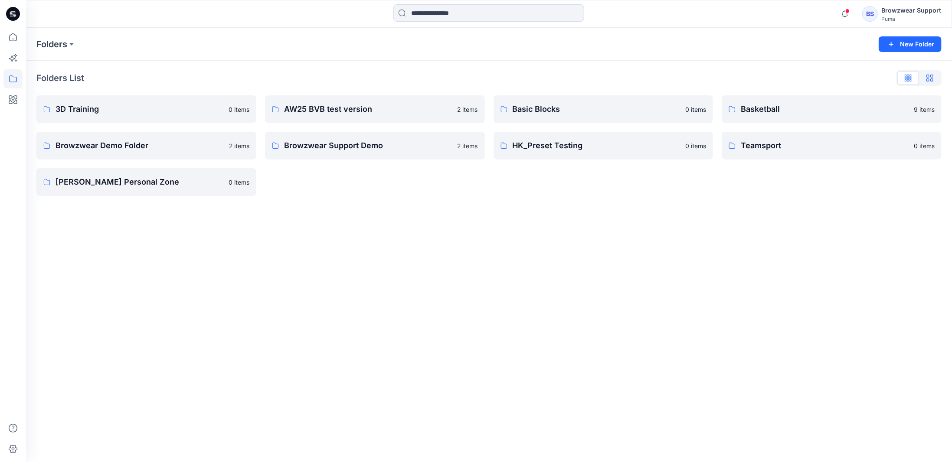
click at [832, 80] on icon "button" at bounding box center [929, 78] width 7 height 7
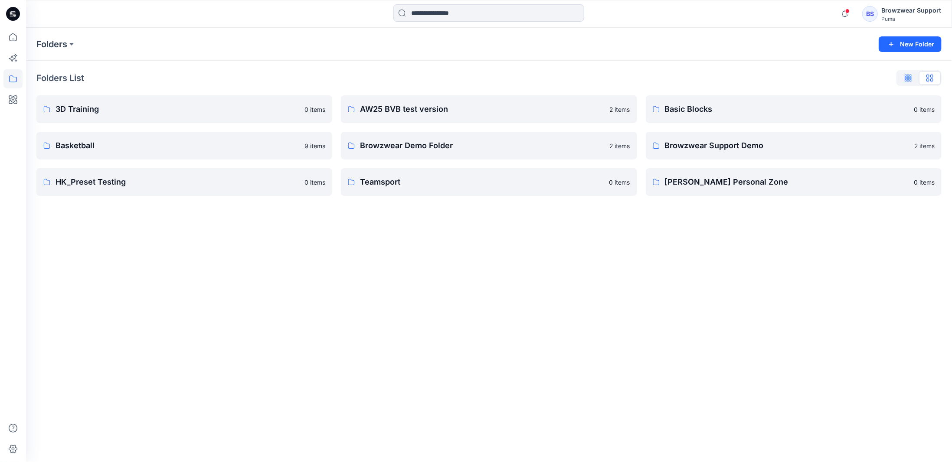
click at [832, 80] on icon "button" at bounding box center [908, 79] width 2 height 4
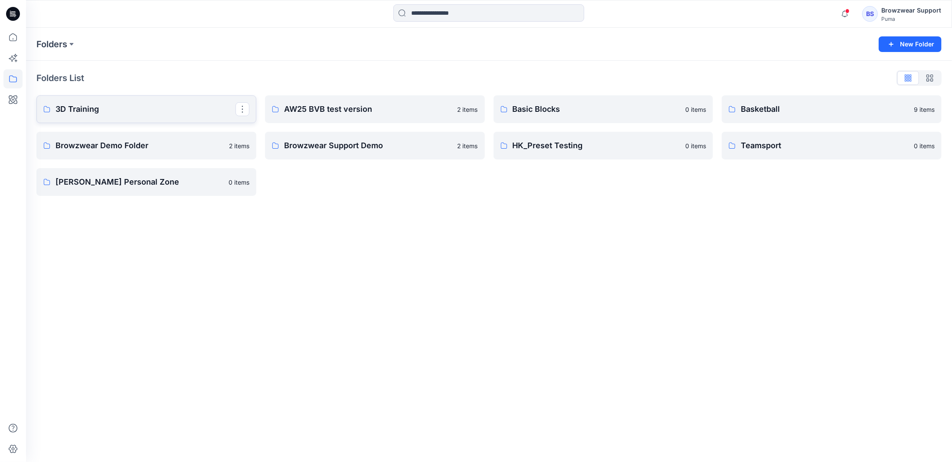
click at [173, 114] on p "3D Training" at bounding box center [146, 109] width 180 height 12
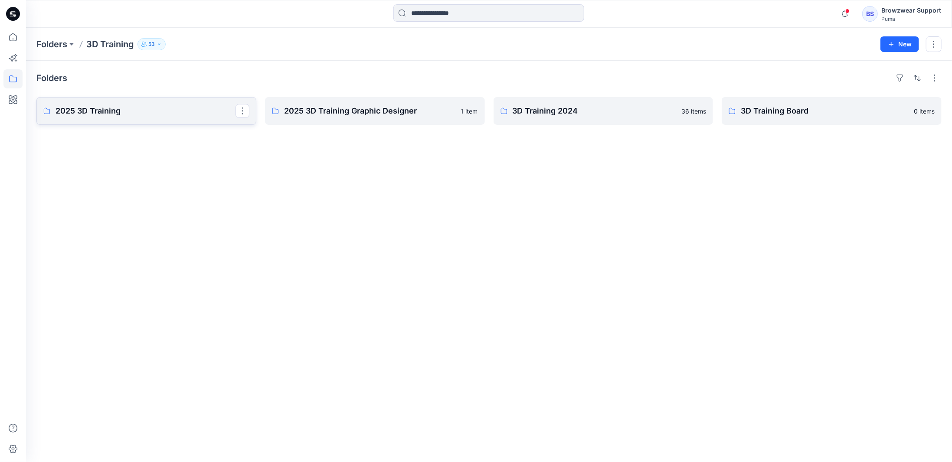
click at [163, 119] on link "2025 3D Training" at bounding box center [146, 111] width 220 height 28
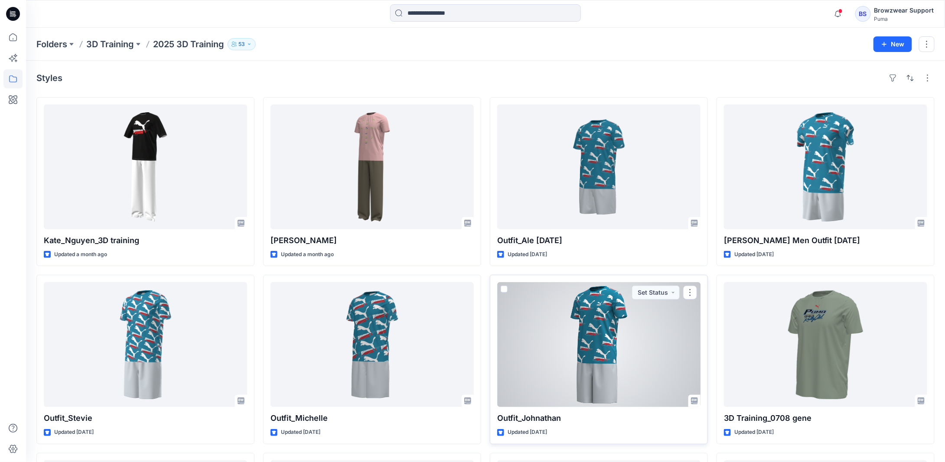
click at [595, 371] on div at bounding box center [598, 344] width 203 height 125
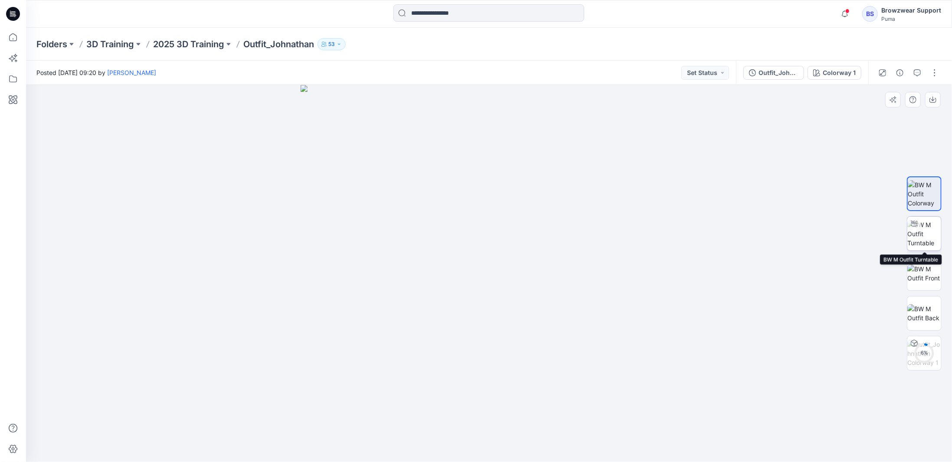
click at [832, 236] on img at bounding box center [924, 233] width 34 height 27
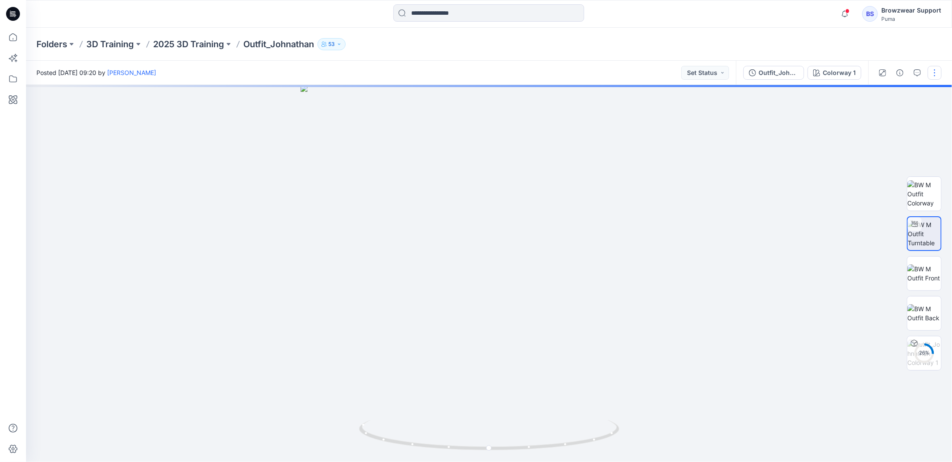
click at [832, 77] on button "button" at bounding box center [935, 73] width 14 height 14
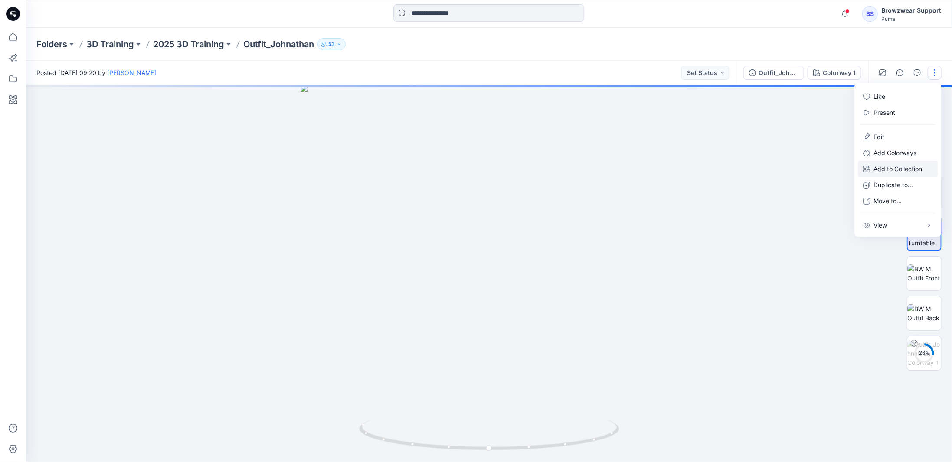
click at [832, 168] on p "Add to Collection" at bounding box center [897, 168] width 49 height 9
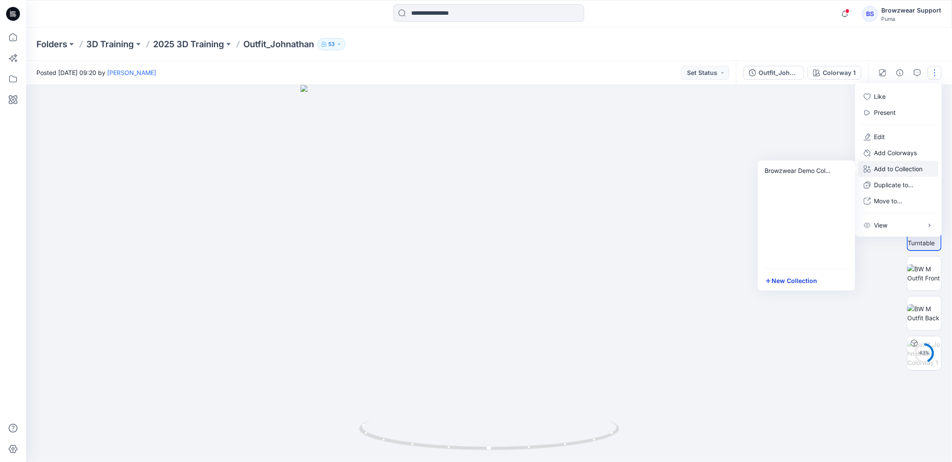
click at [799, 280] on button "New Collection" at bounding box center [807, 281] width 94 height 16
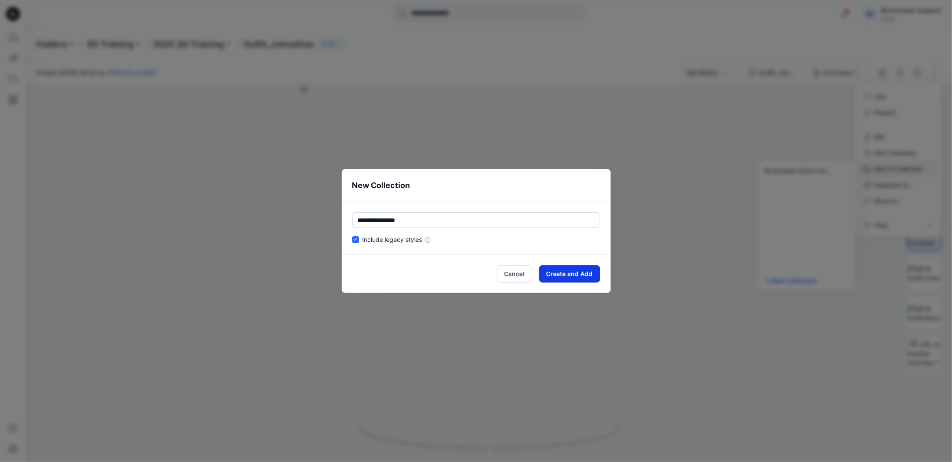
type input "**********"
click at [591, 270] on button "Create and Add" at bounding box center [569, 273] width 61 height 17
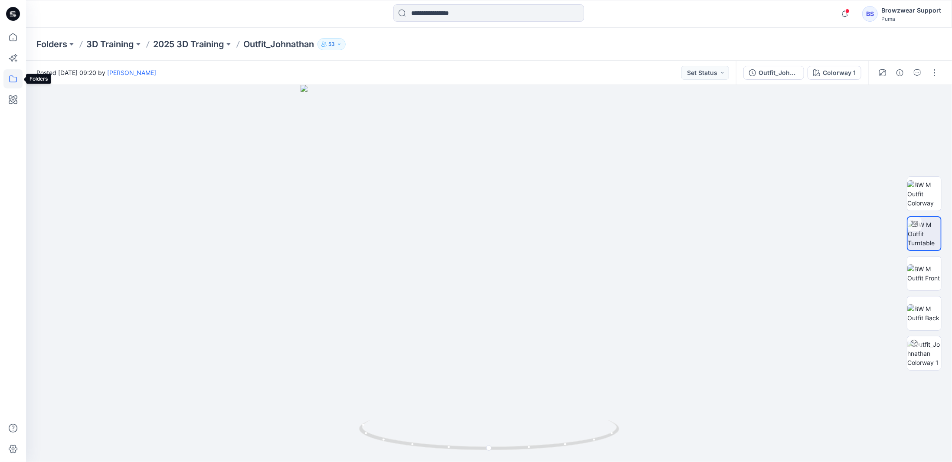
click at [14, 84] on icon at bounding box center [12, 78] width 19 height 19
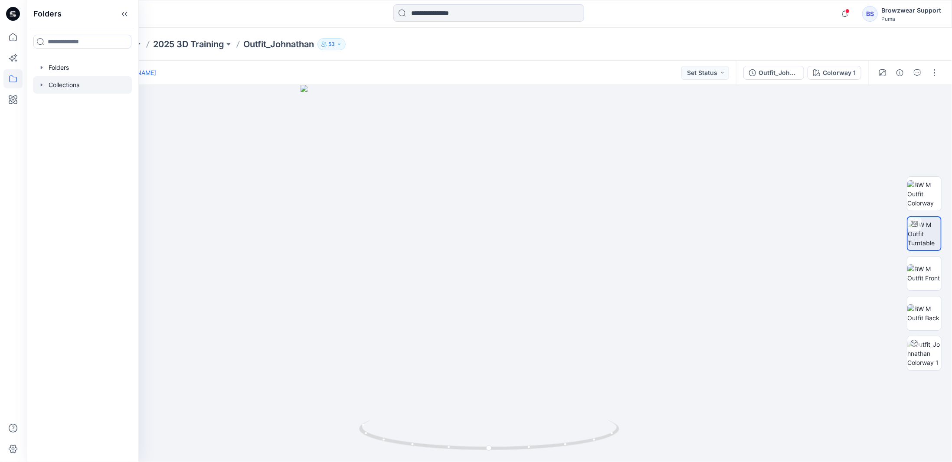
click at [76, 87] on div at bounding box center [82, 84] width 99 height 17
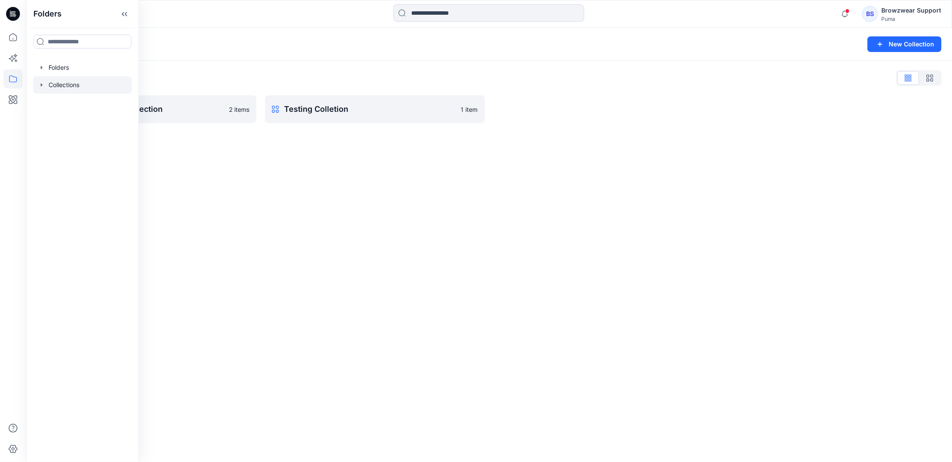
click at [233, 222] on div "Collections New Collection Collections List Browzwear Demo Collection 2 items T…" at bounding box center [489, 245] width 926 height 435
click at [294, 106] on p "Testing Colletion" at bounding box center [374, 109] width 180 height 12
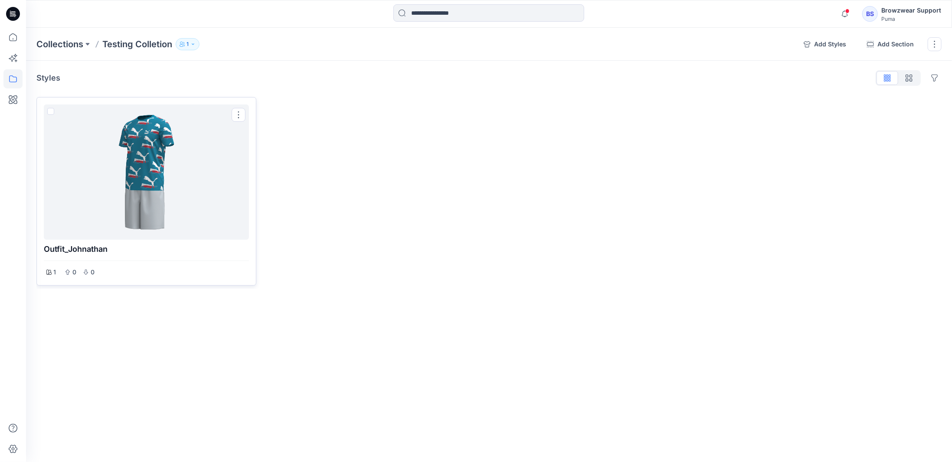
click at [167, 205] on div at bounding box center [146, 172] width 198 height 128
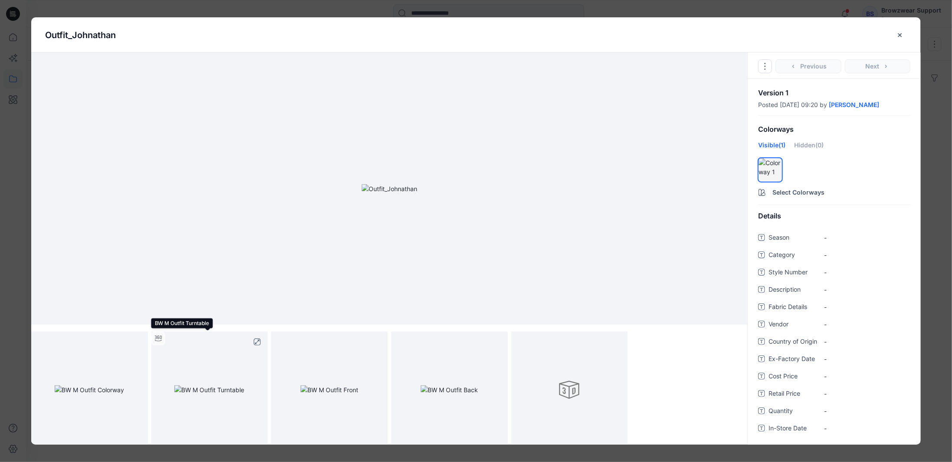
click at [219, 395] on img at bounding box center [209, 390] width 70 height 9
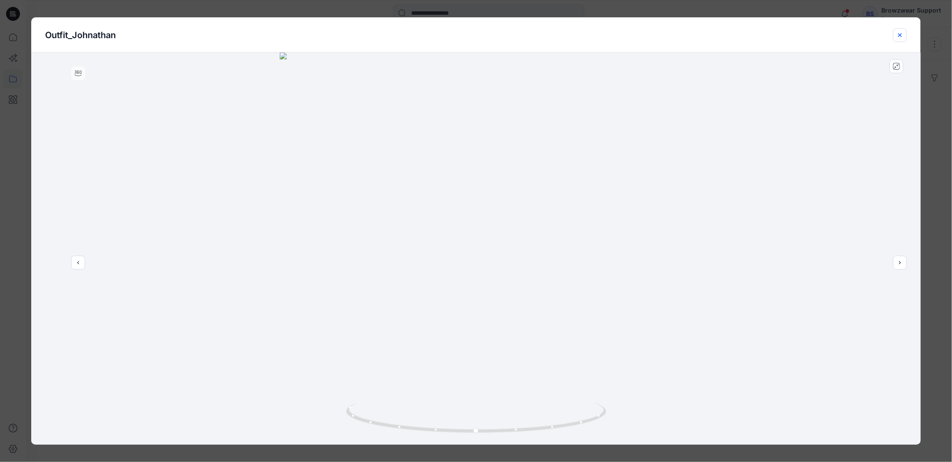
click at [832, 39] on button "close-btn" at bounding box center [900, 35] width 14 height 14
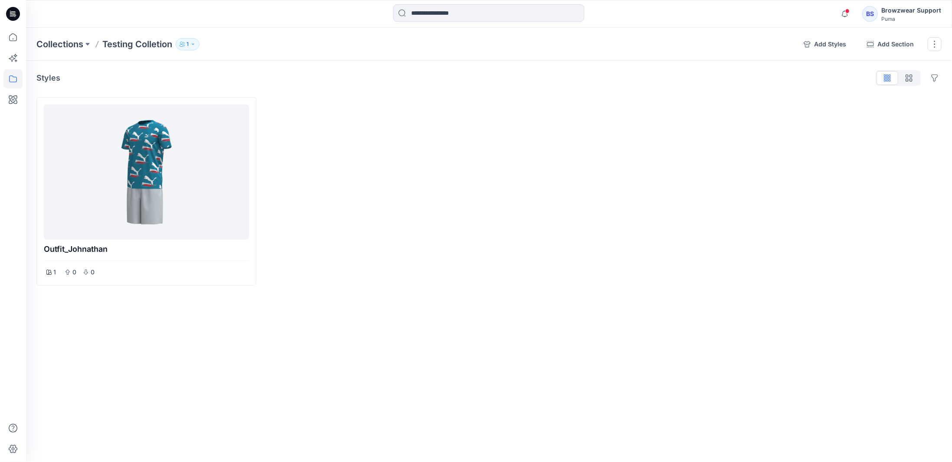
click at [187, 43] on p "1" at bounding box center [187, 44] width 2 height 10
click at [294, 71] on icon "button" at bounding box center [292, 70] width 7 height 7
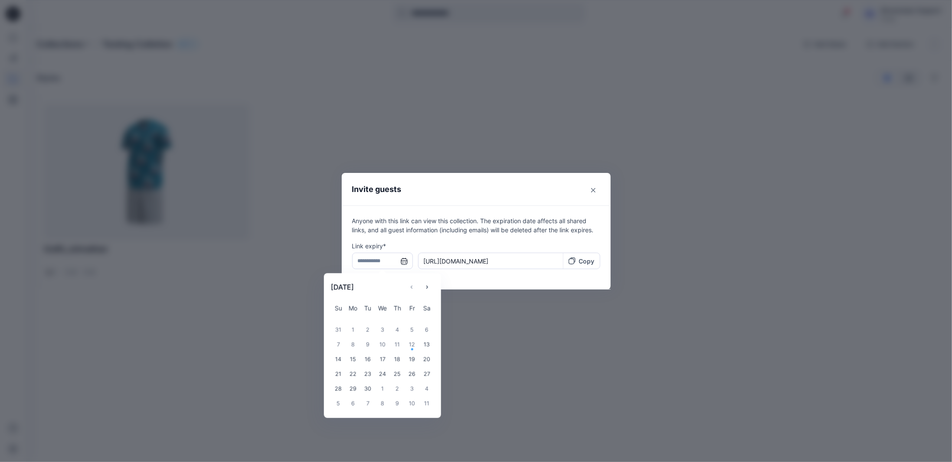
click at [402, 267] on input "text" at bounding box center [382, 261] width 61 height 16
click at [369, 388] on div "30" at bounding box center [367, 389] width 15 height 15
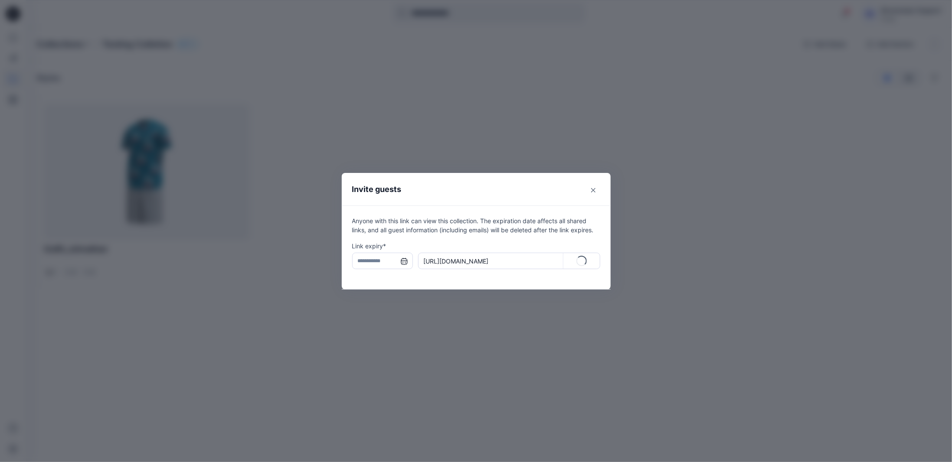
type input "**********"
click at [580, 261] on p "Copy" at bounding box center [587, 261] width 16 height 9
click at [664, 297] on div "**********" at bounding box center [476, 231] width 952 height 462
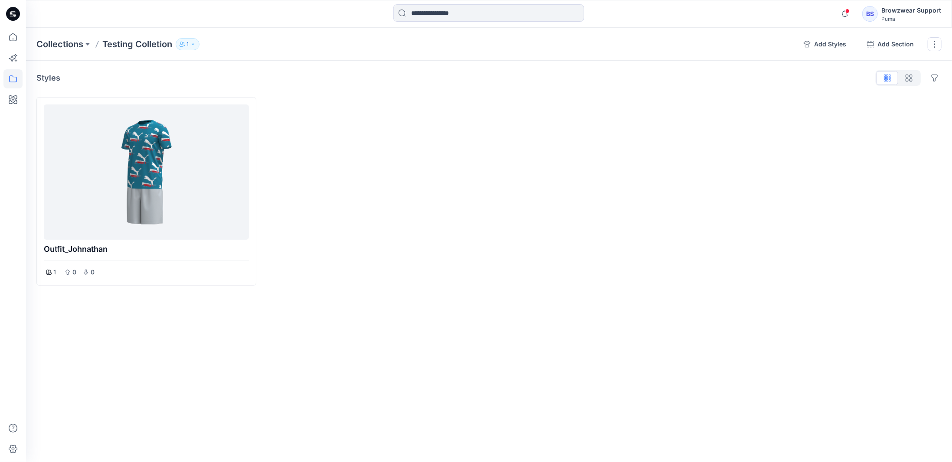
click at [151, 80] on div "Styles Hide Legacy Styles" at bounding box center [488, 78] width 905 height 14
click at [195, 43] on icon "button" at bounding box center [192, 44] width 5 height 5
click at [434, 114] on div at bounding box center [375, 191] width 220 height 189
click at [832, 46] on button "button" at bounding box center [935, 44] width 14 height 14
click at [832, 122] on button "Delete Collection" at bounding box center [894, 124] width 94 height 16
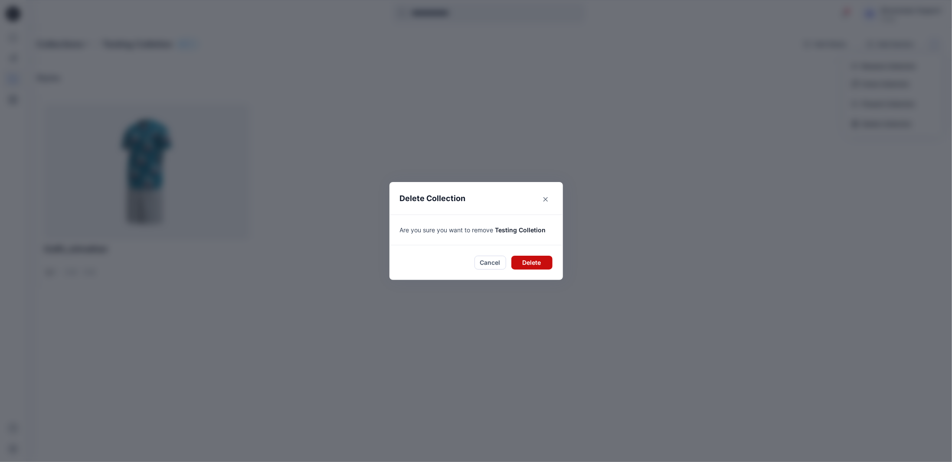
click at [540, 260] on button "Delete" at bounding box center [531, 263] width 41 height 14
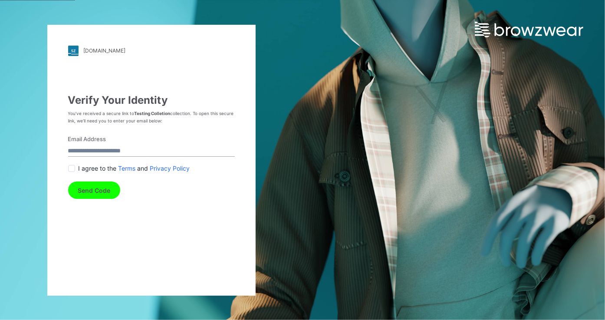
click at [105, 151] on input "Email Address" at bounding box center [151, 151] width 167 height 12
type input "**********"
click at [70, 167] on span at bounding box center [71, 168] width 7 height 7
click at [82, 189] on button "Send Code" at bounding box center [94, 189] width 52 height 17
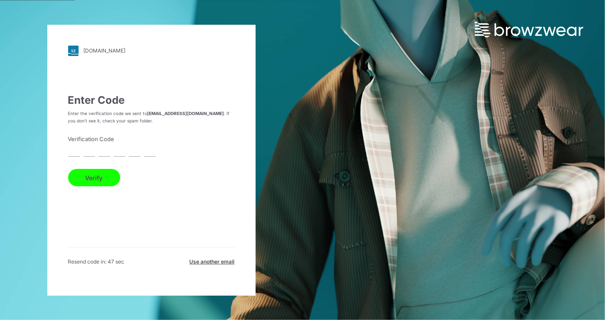
click at [70, 149] on input "text" at bounding box center [74, 151] width 12 height 12
type input "*"
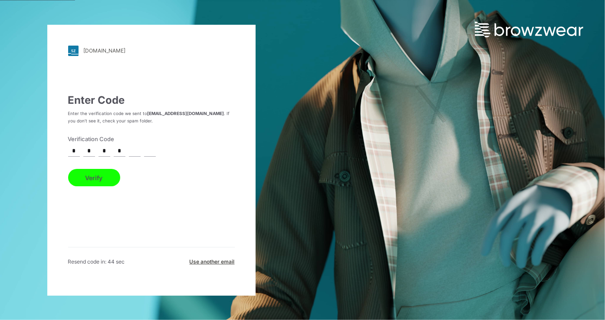
type input "*"
click at [95, 178] on button "Verify" at bounding box center [94, 177] width 52 height 17
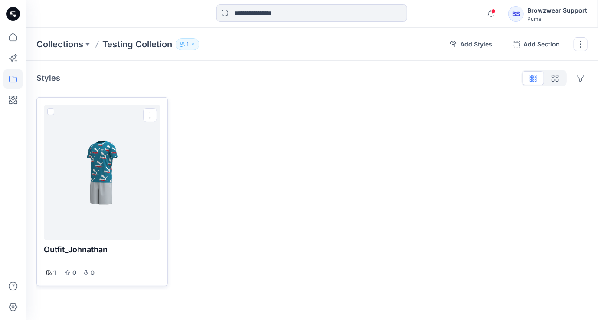
click at [118, 206] on div at bounding box center [102, 172] width 110 height 128
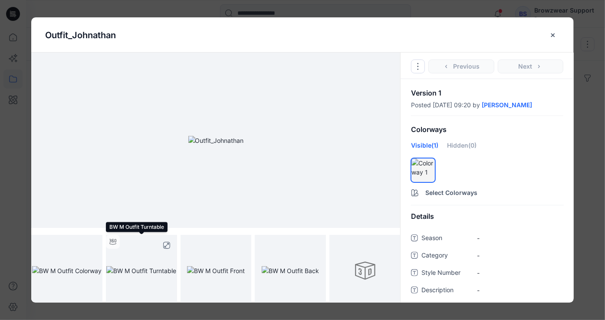
click at [141, 275] on img at bounding box center [141, 270] width 70 height 9
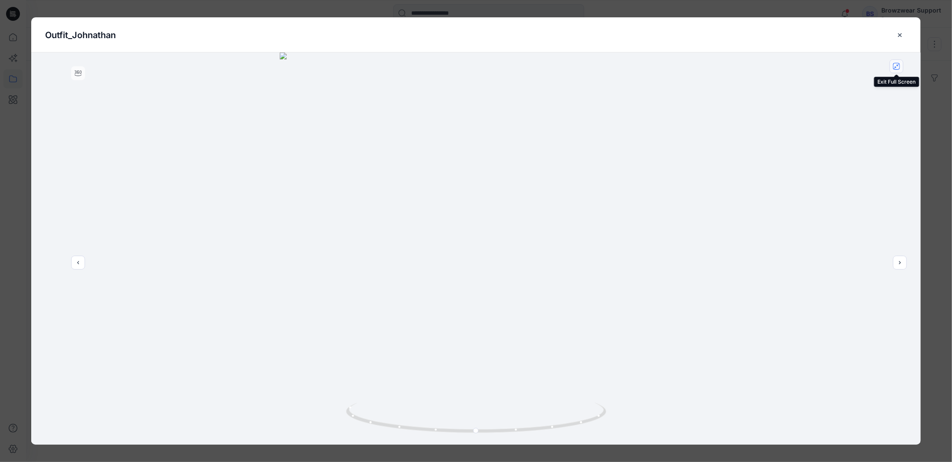
click at [604, 67] on icon "close-full-preview" at bounding box center [896, 66] width 7 height 7
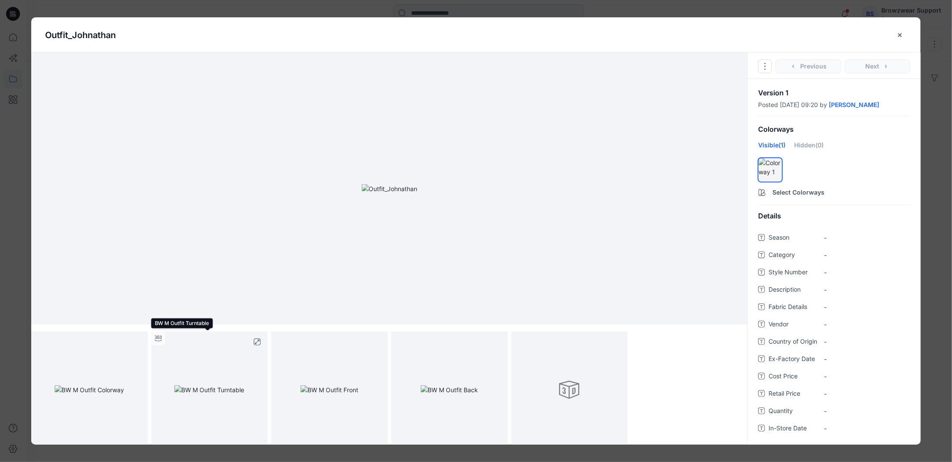
click at [190, 319] on img at bounding box center [209, 390] width 70 height 9
